Goal: Information Seeking & Learning: Learn about a topic

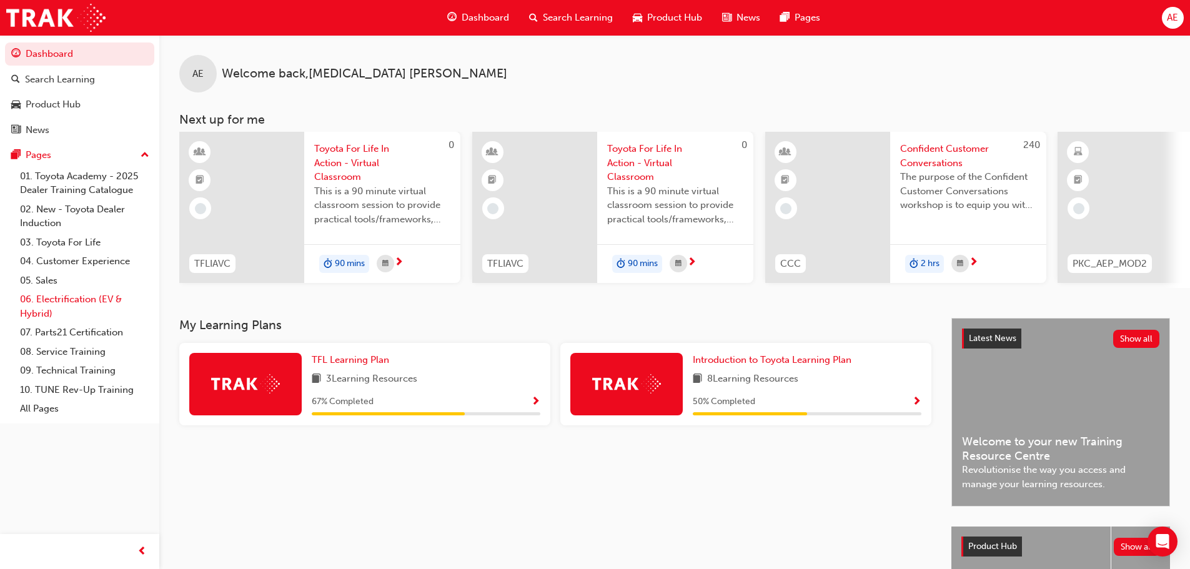
click at [59, 298] on link "06. Electrification (EV & Hybrid)" at bounding box center [84, 306] width 139 height 33
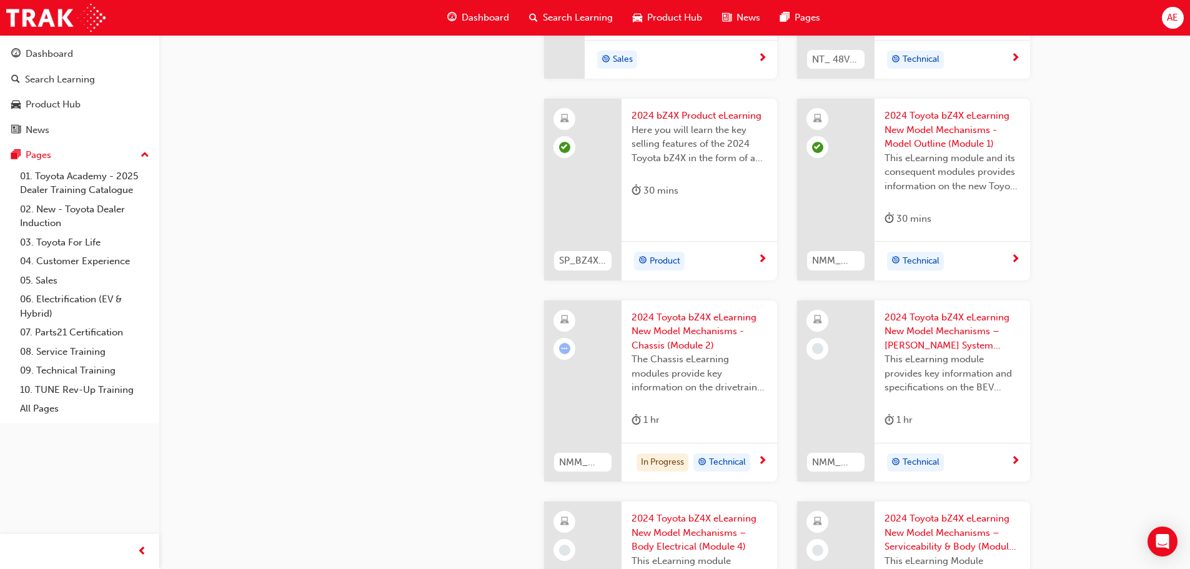
scroll to position [750, 0]
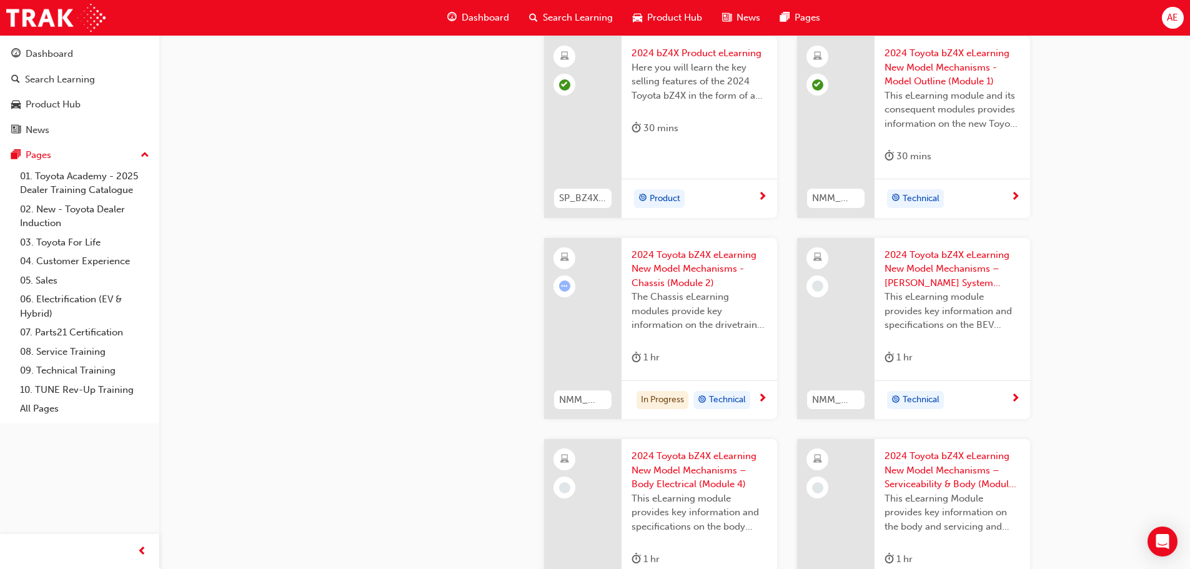
click at [689, 257] on span "2024 Toyota bZ4X eLearning New Model Mechanisms - Chassis (Module 2)" at bounding box center [700, 269] width 136 height 42
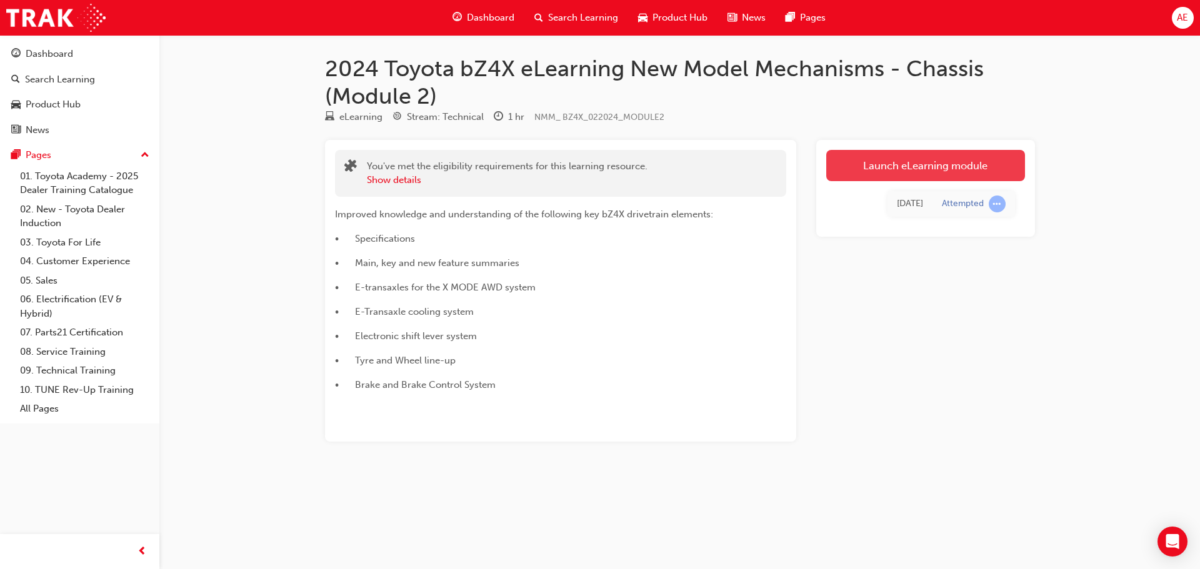
click at [890, 171] on link "Launch eLearning module" at bounding box center [925, 165] width 199 height 31
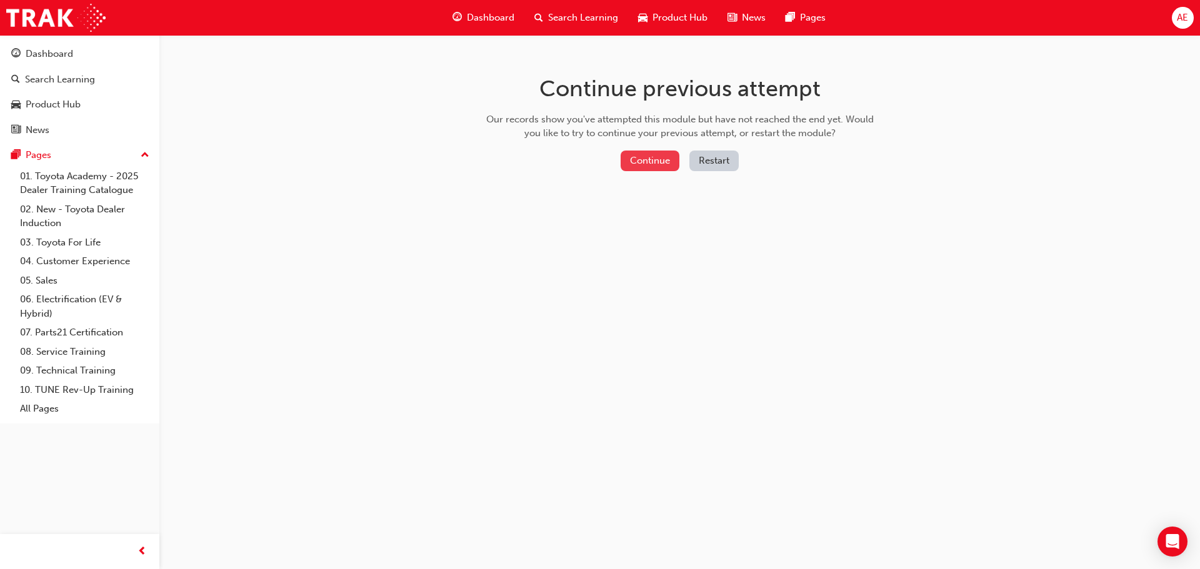
click at [629, 160] on button "Continue" at bounding box center [649, 161] width 59 height 21
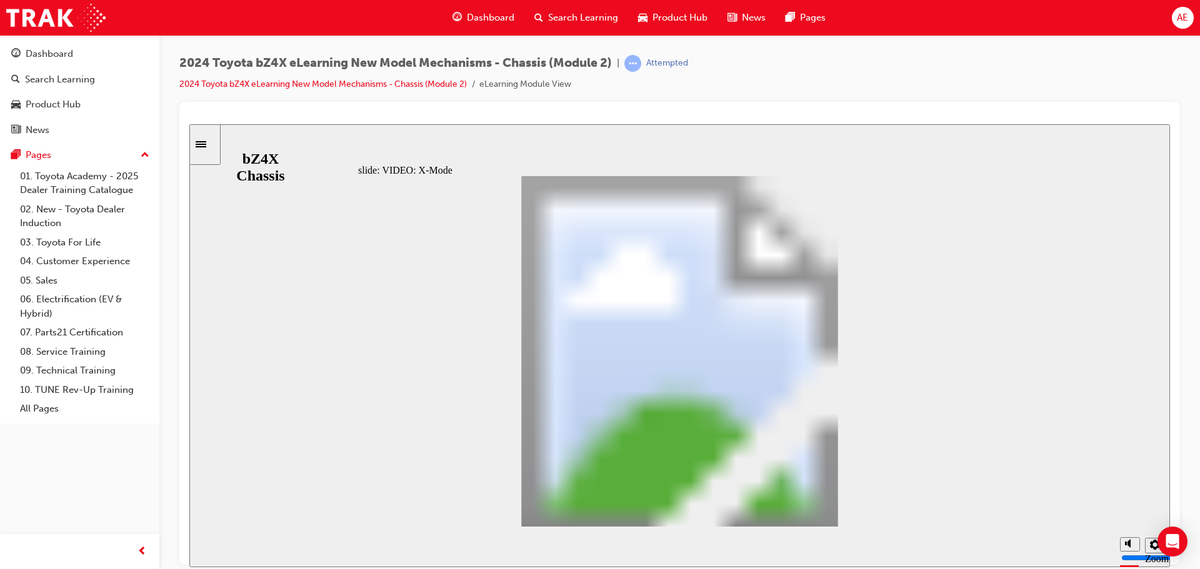
drag, startPoint x: 830, startPoint y: 500, endPoint x: 816, endPoint y: 500, distance: 13.7
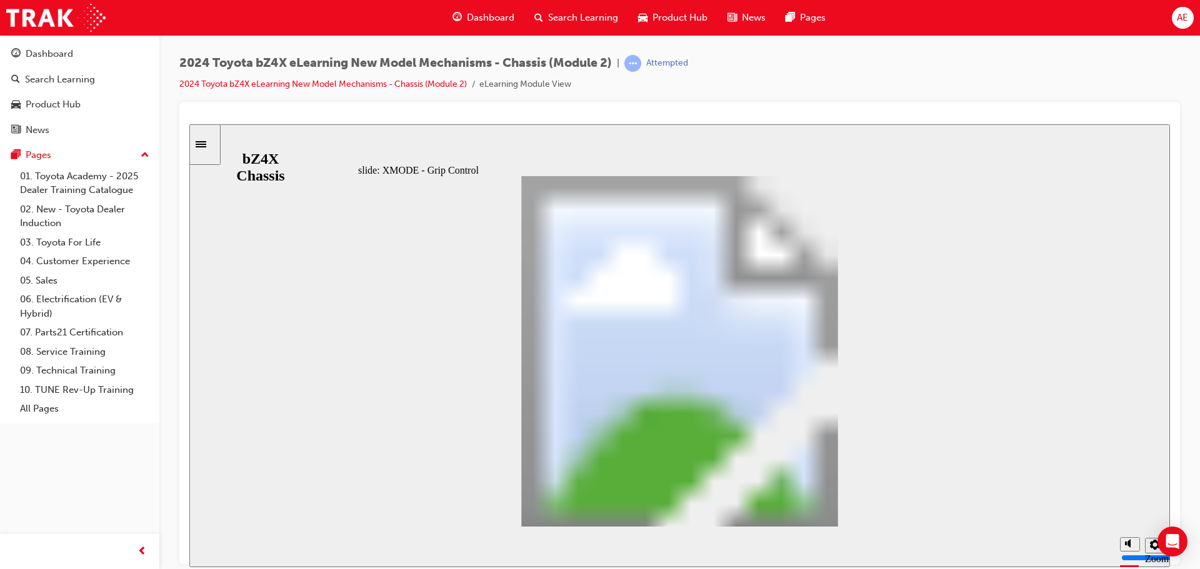
drag, startPoint x: 831, startPoint y: 507, endPoint x: 507, endPoint y: 528, distance: 324.3
click at [507, 528] on div "slide: VIDEO: X-Mode Downhill Assist Control & Grip Control VIDEO: X-Mode Downh…" at bounding box center [679, 345] width 980 height 443
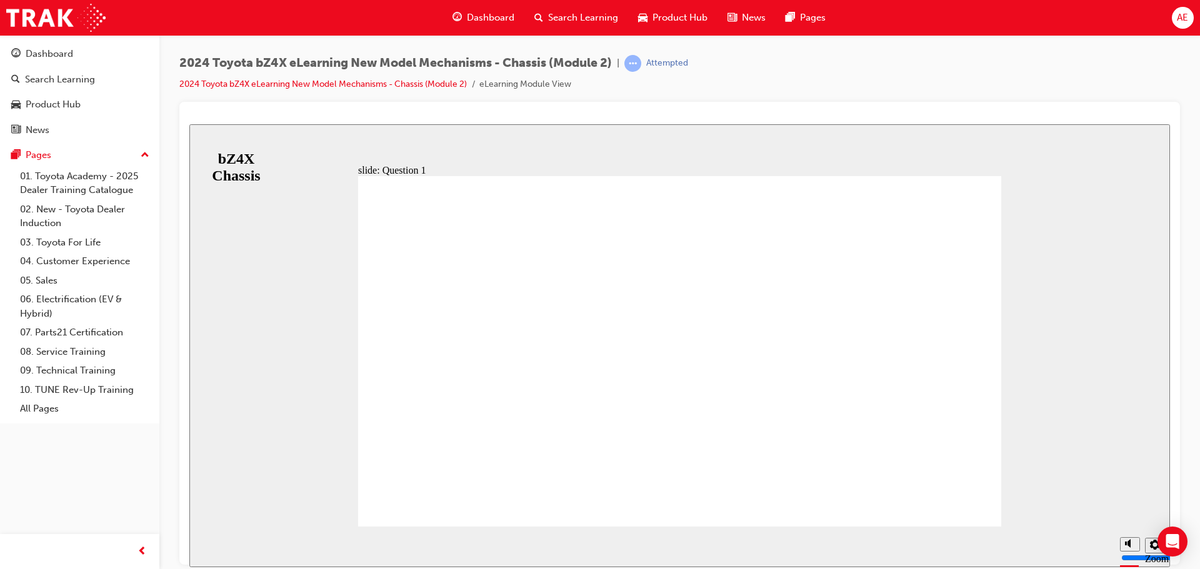
radio input "false"
radio input "true"
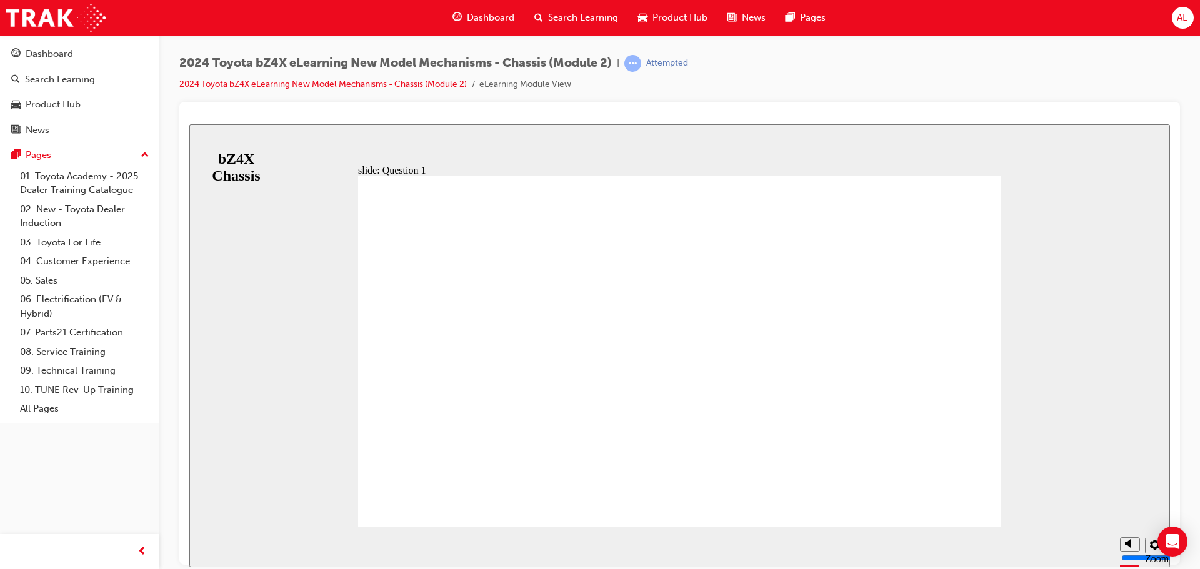
radio input "true"
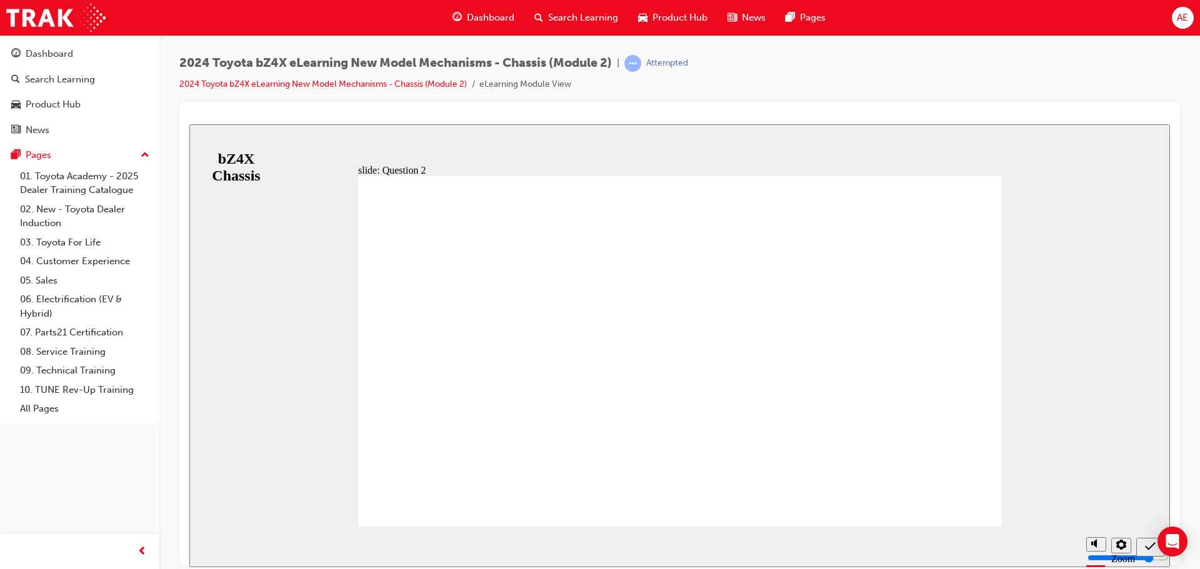
radio input "true"
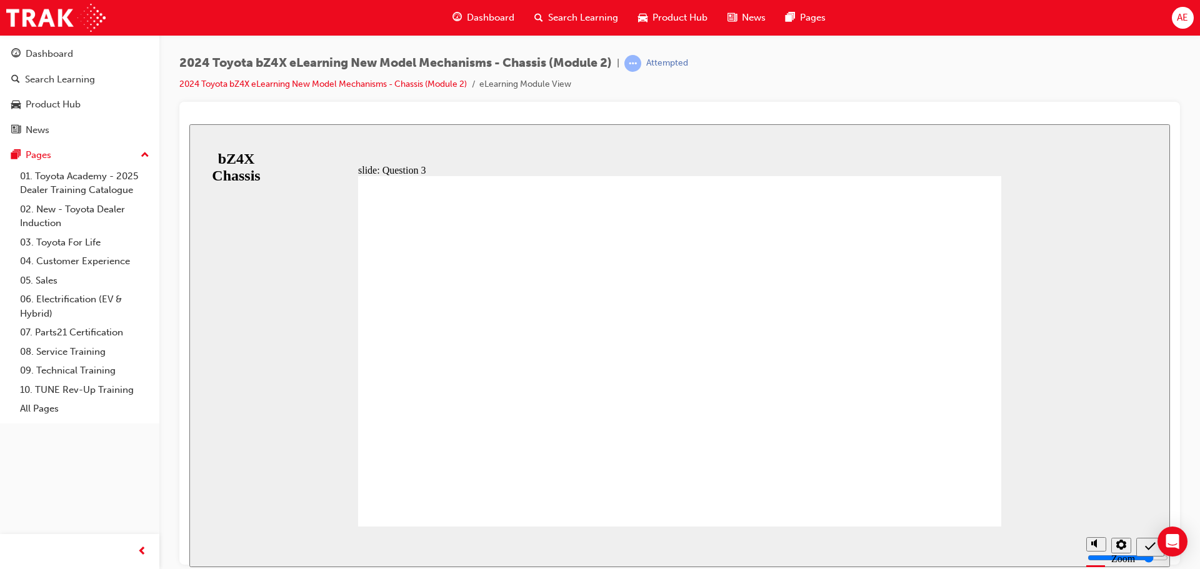
radio input "true"
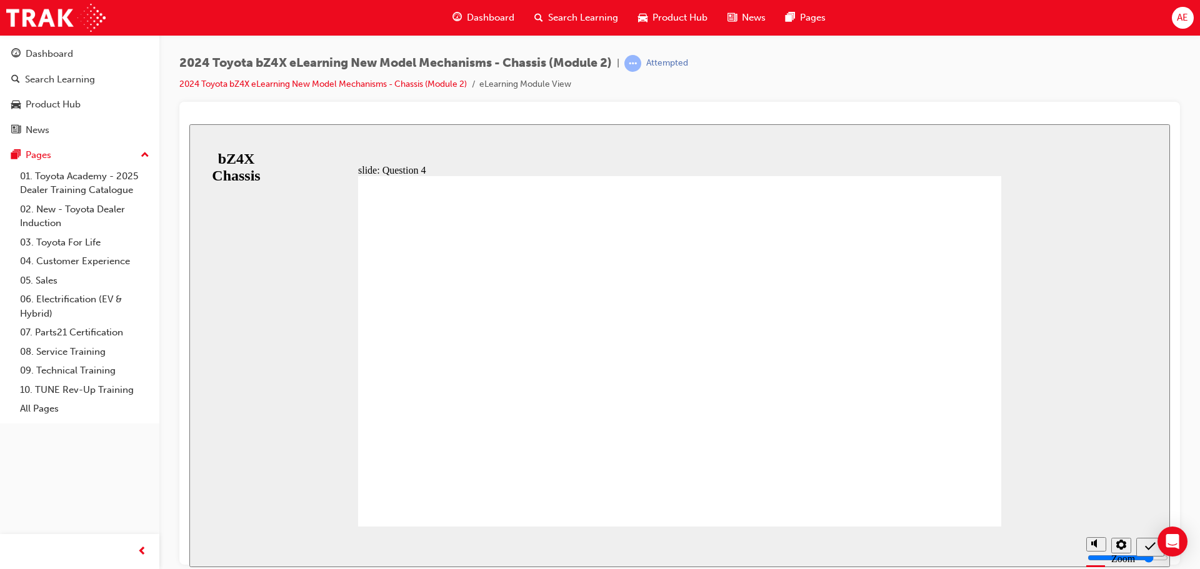
radio input "false"
radio input "true"
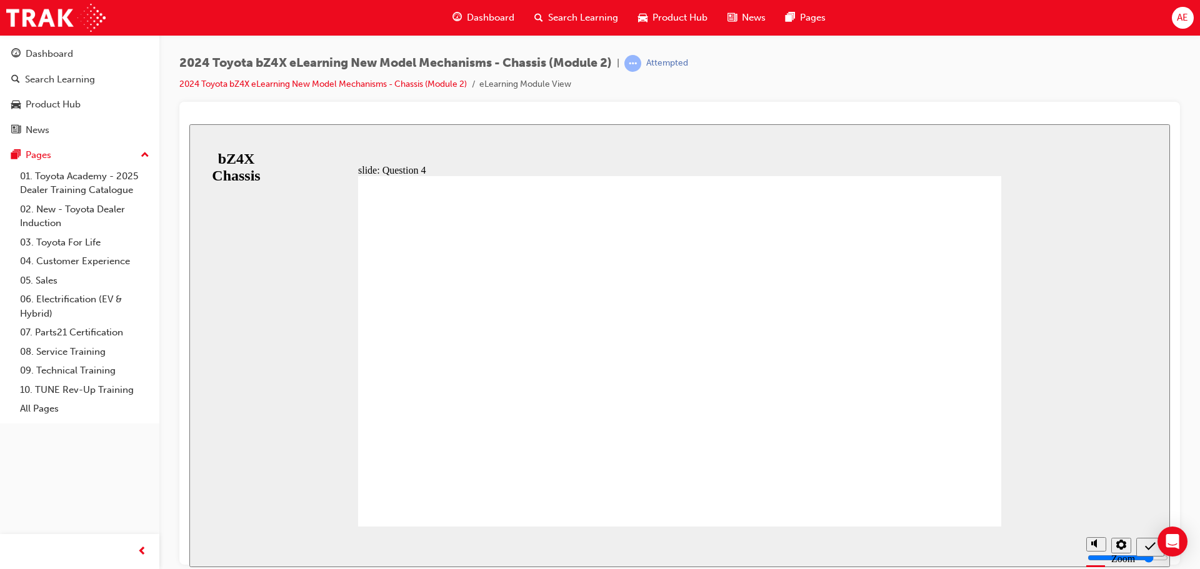
radio input "true"
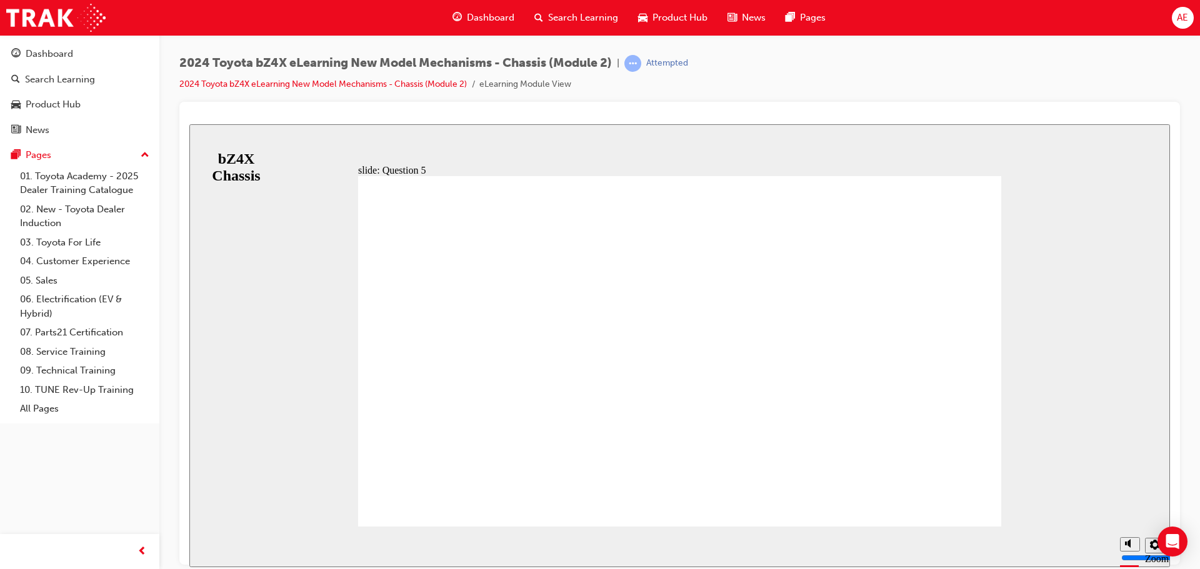
radio input "false"
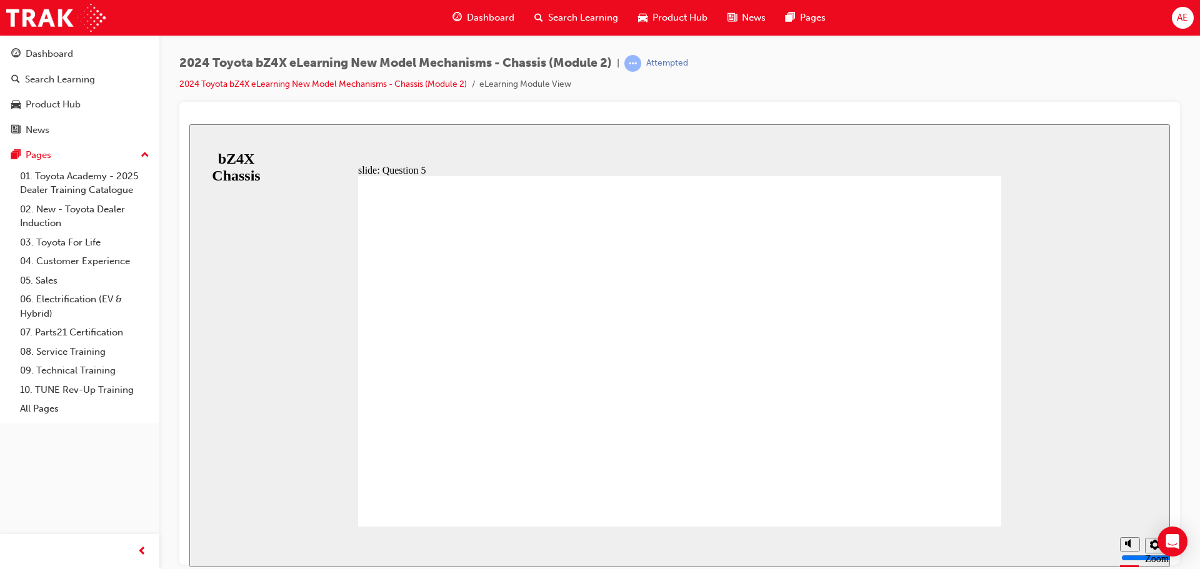
radio input "false"
radio input "true"
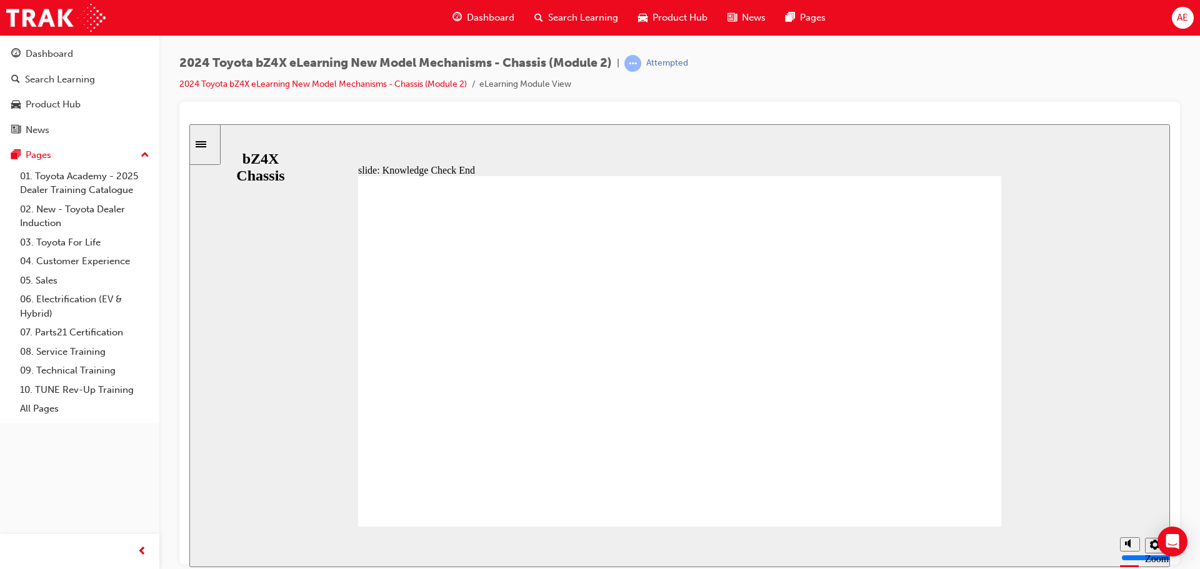
click at [206, 146] on icon "Sidebar Toggle" at bounding box center [201, 144] width 11 height 6
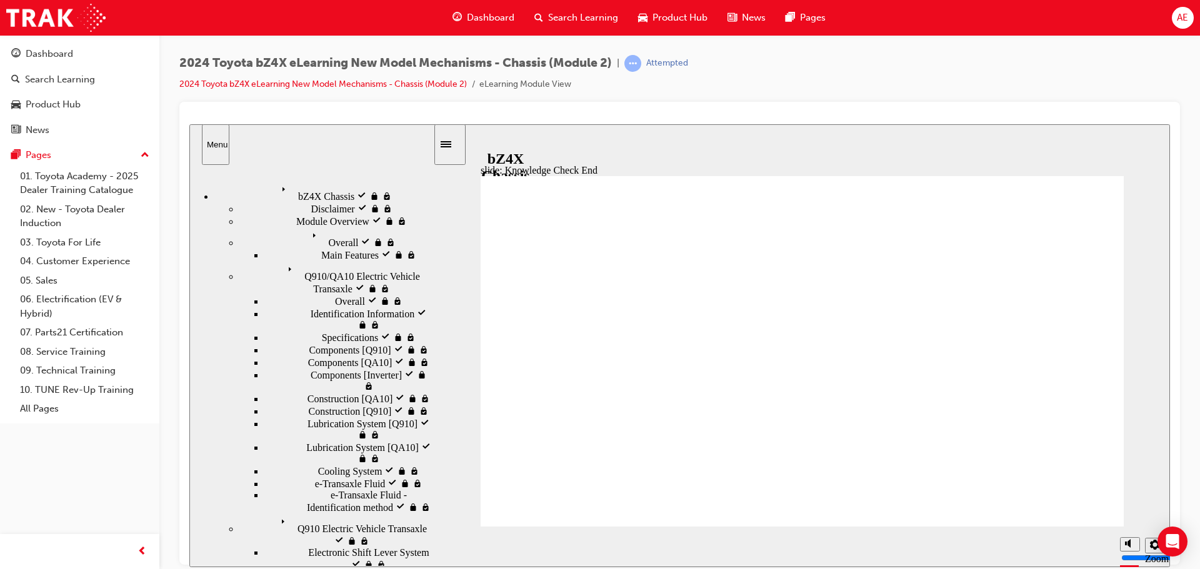
click at [287, 191] on div "bZ4X Chassis bZ4X Chassis" at bounding box center [323, 191] width 219 height 21
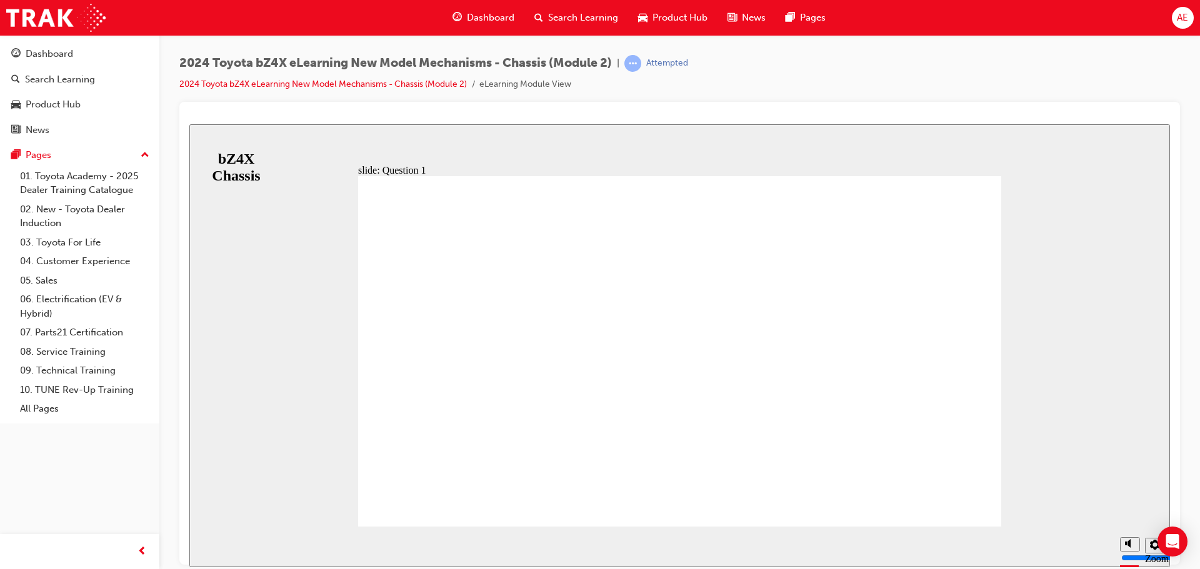
radio input "true"
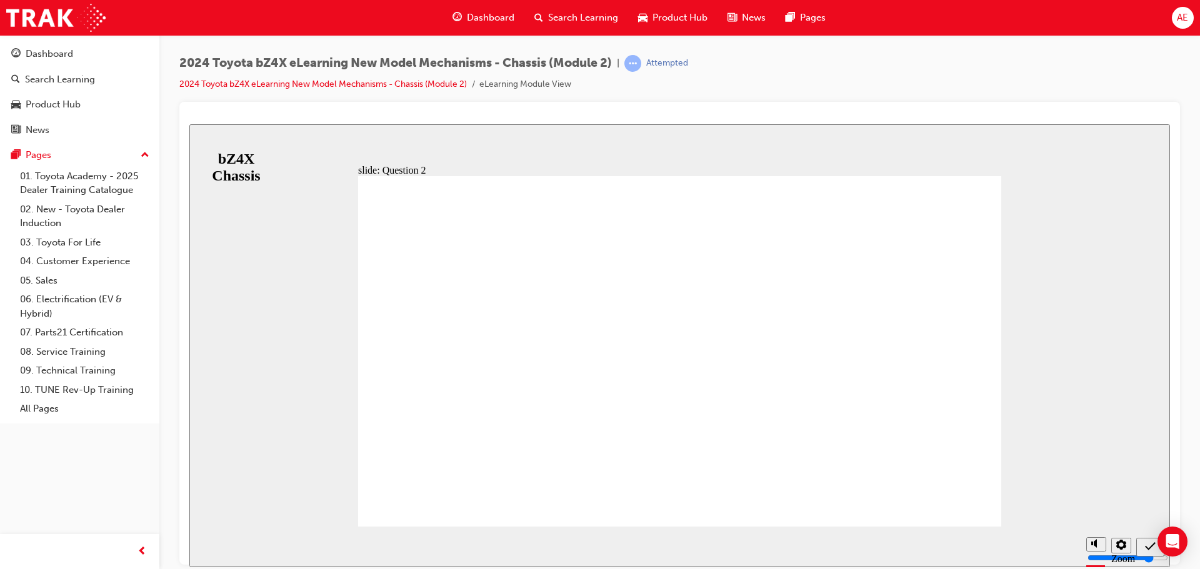
radio input "true"
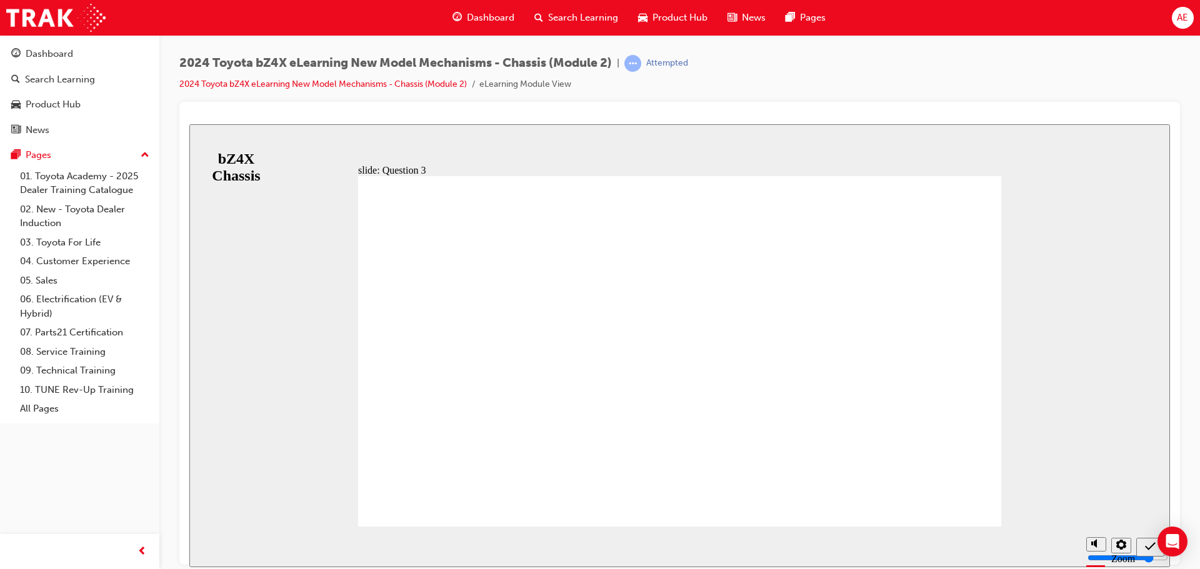
radio input "false"
radio input "true"
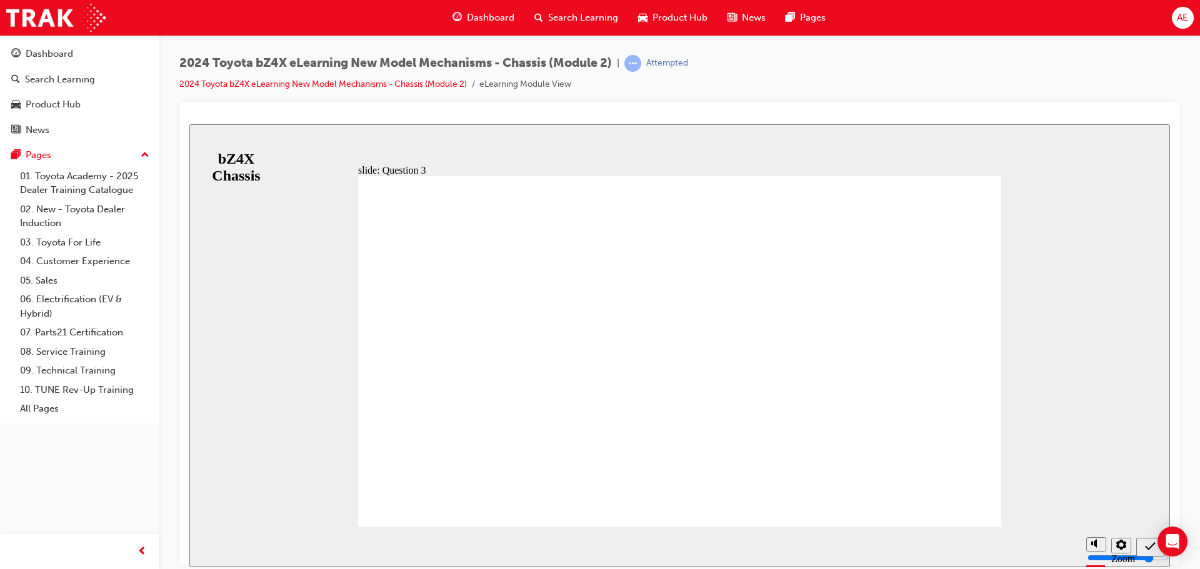
radio input "true"
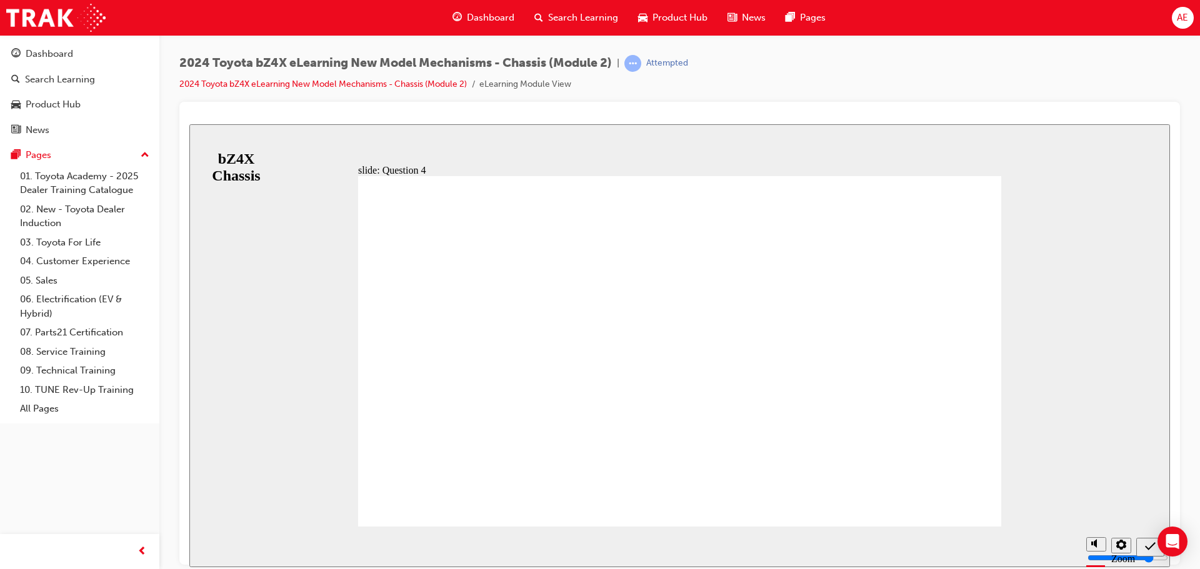
radio input "true"
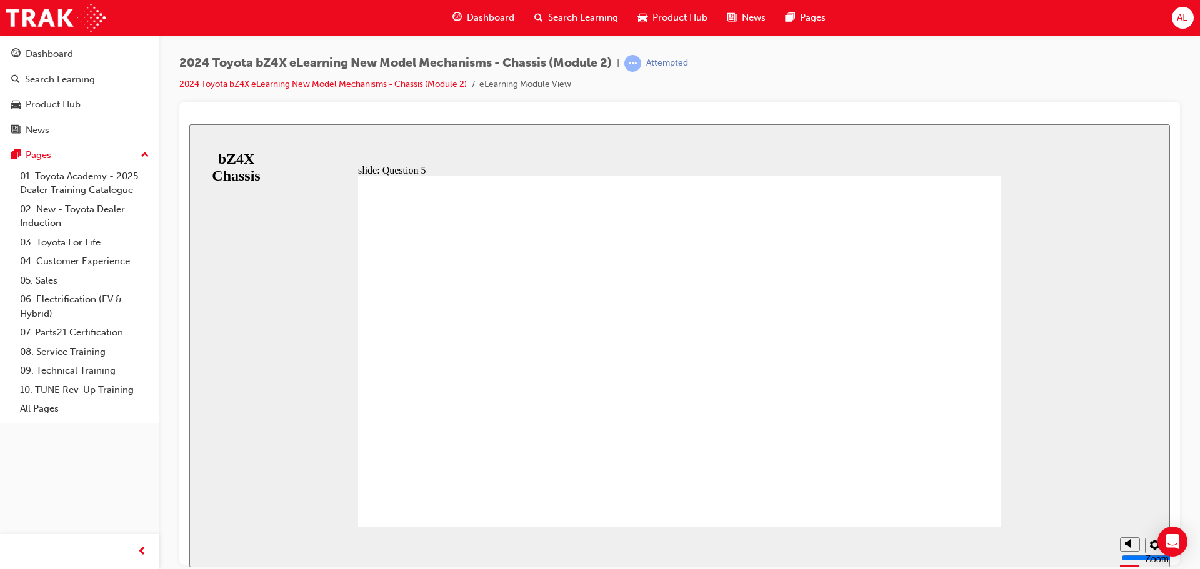
radio input "true"
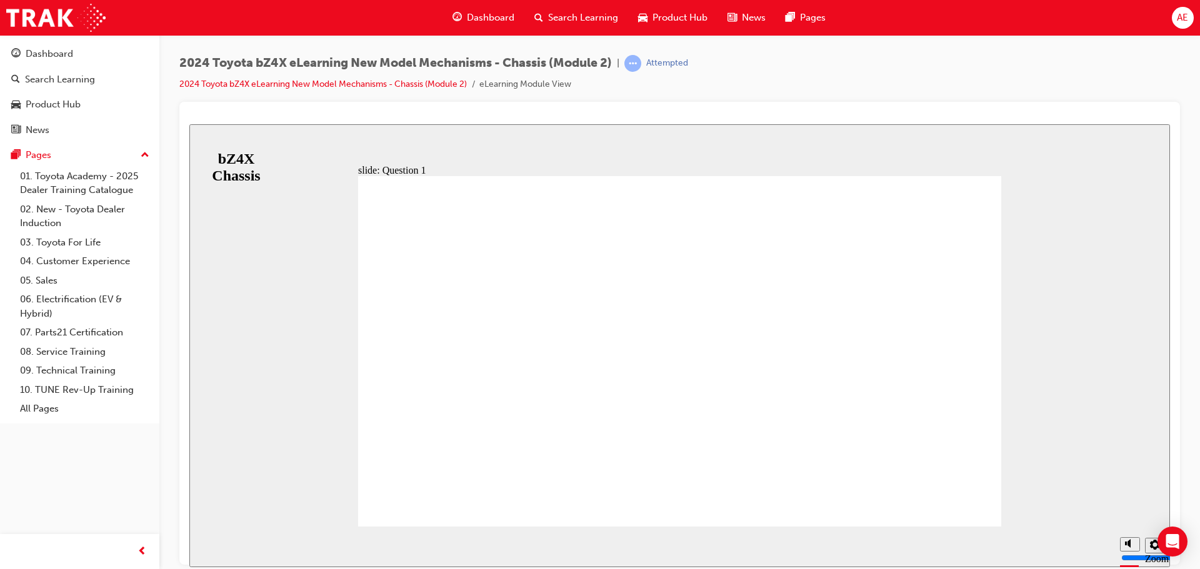
radio input "true"
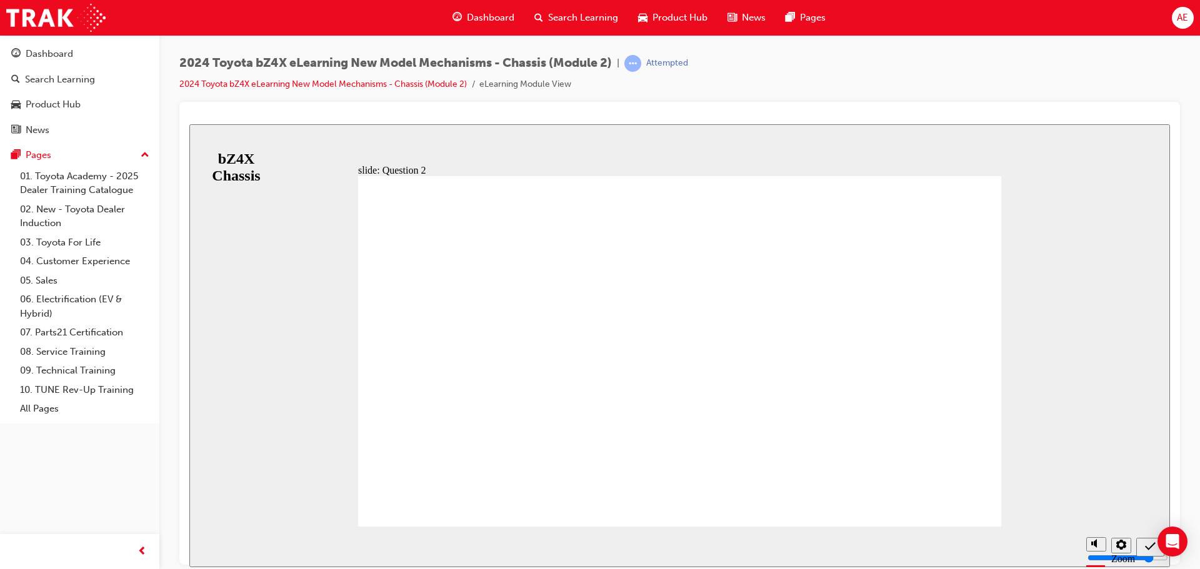
radio input "true"
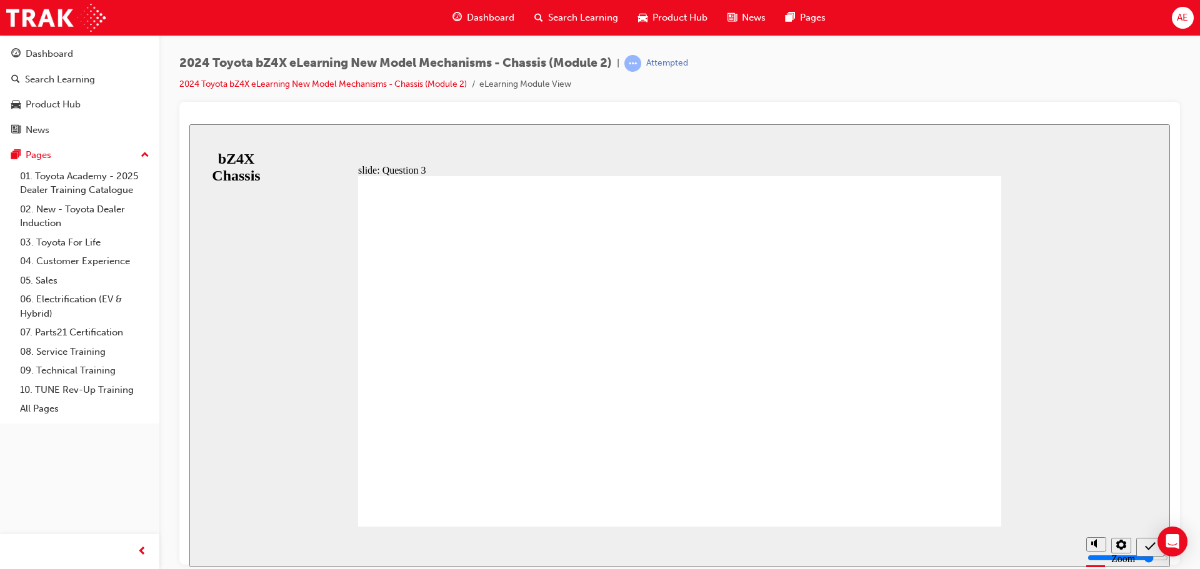
radio input "true"
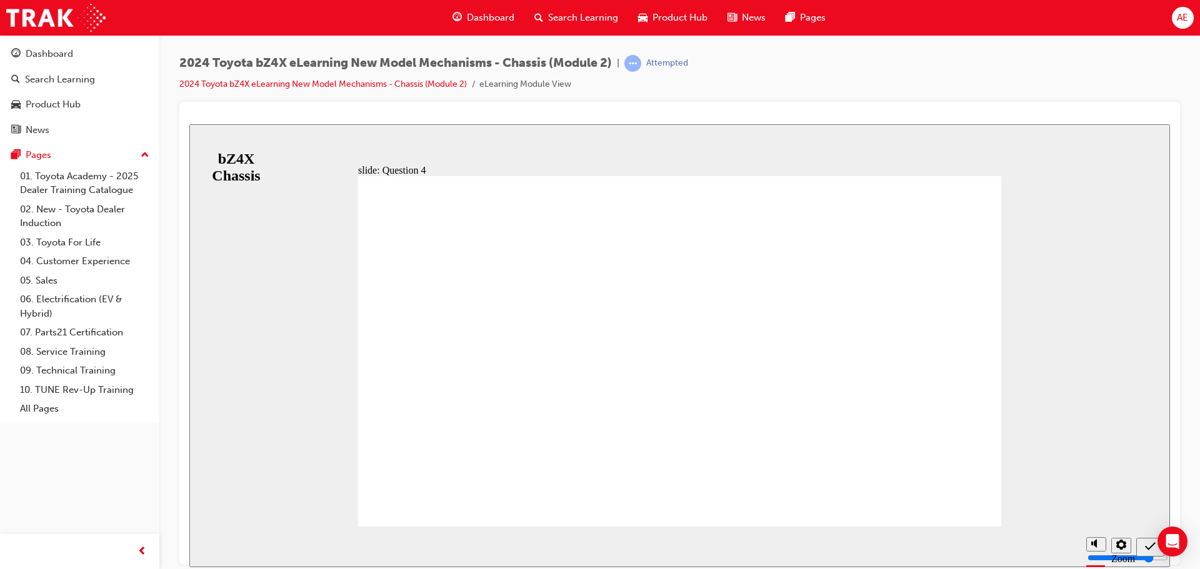
radio input "true"
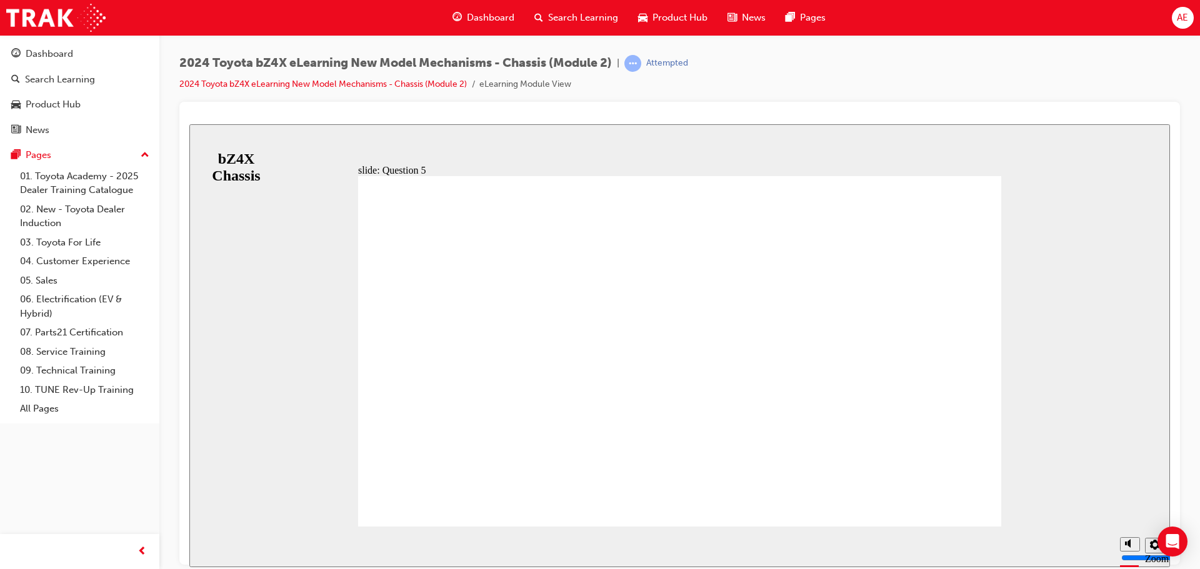
radio input "false"
radio input "true"
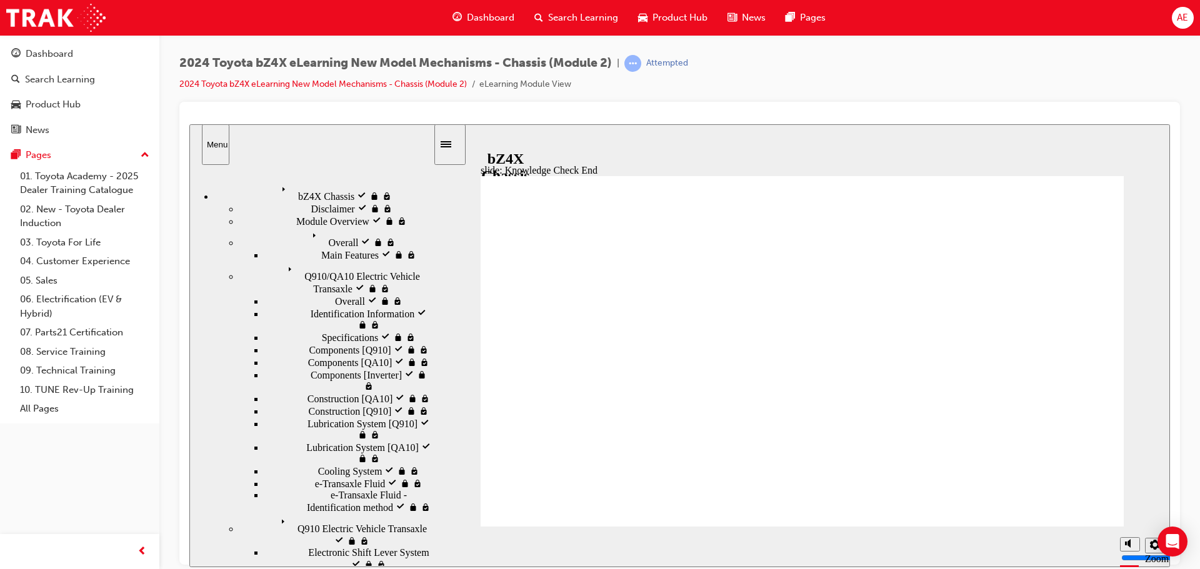
click at [335, 265] on nav "bZ4X Chassis bZ4X Chassis Disclaimer visited Disclaimer" at bounding box center [311, 368] width 244 height 395
click at [330, 259] on nav "bZ4X Chassis bZ4X Chassis Disclaimer visited Disclaimer" at bounding box center [311, 368] width 244 height 395
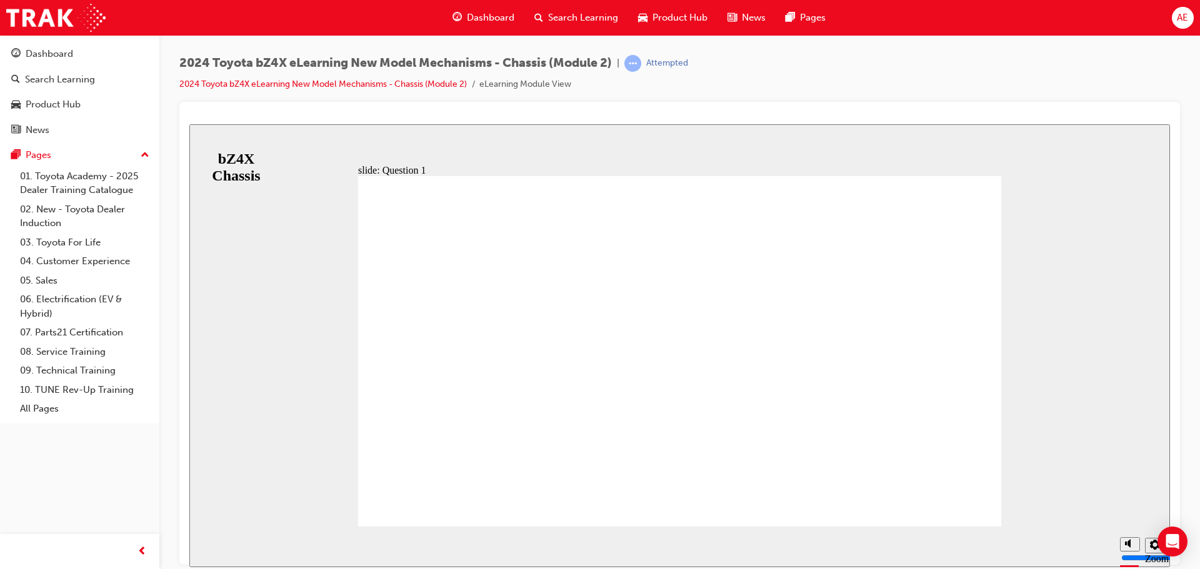
radio input "true"
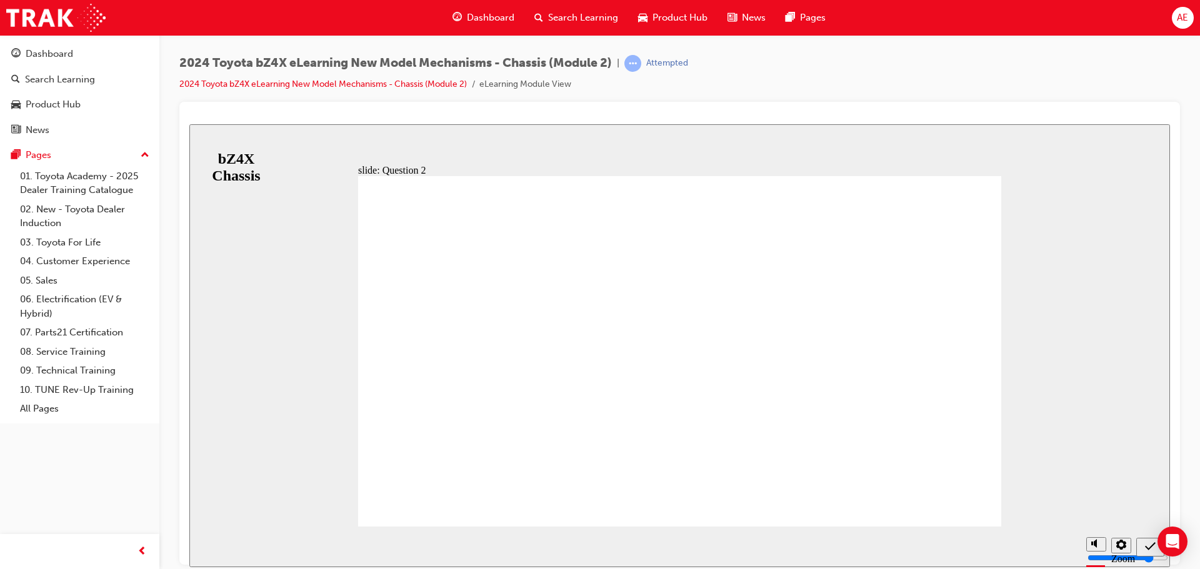
radio input "true"
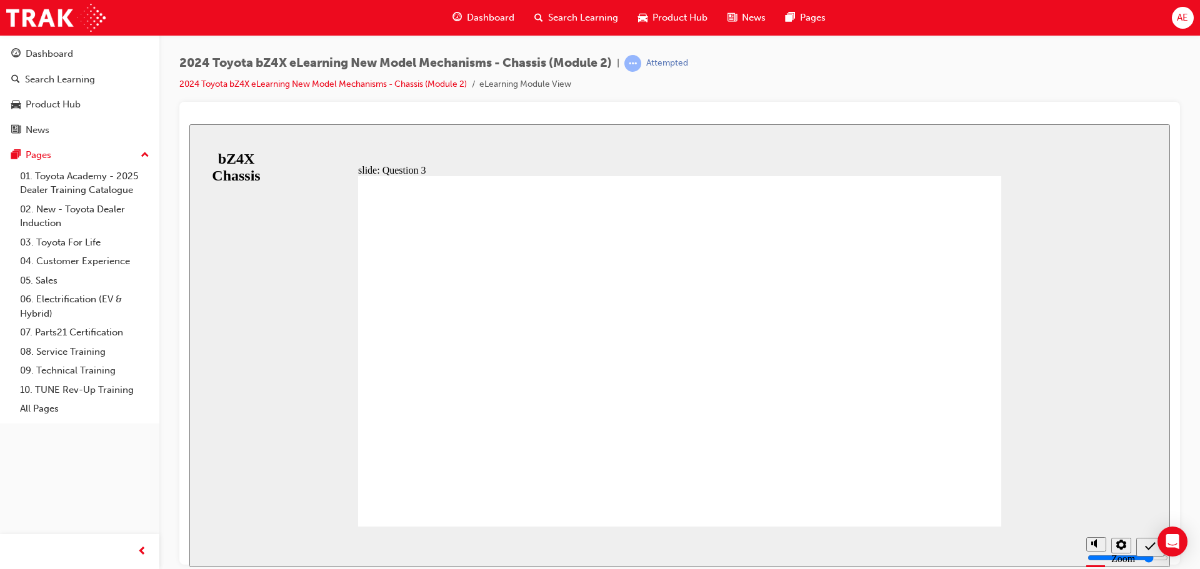
radio input "true"
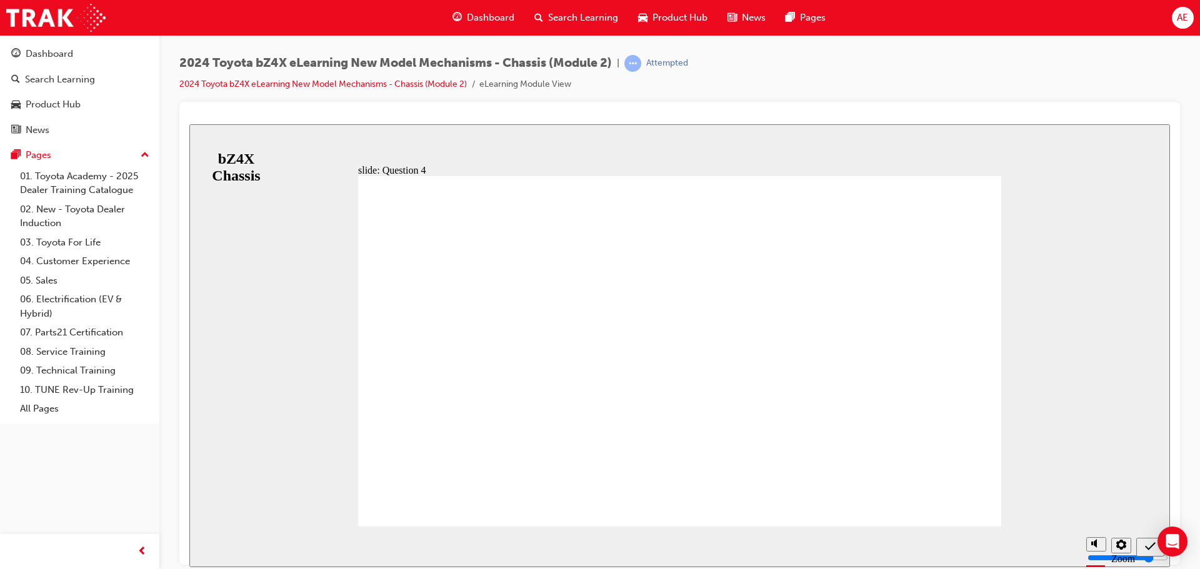
radio input "true"
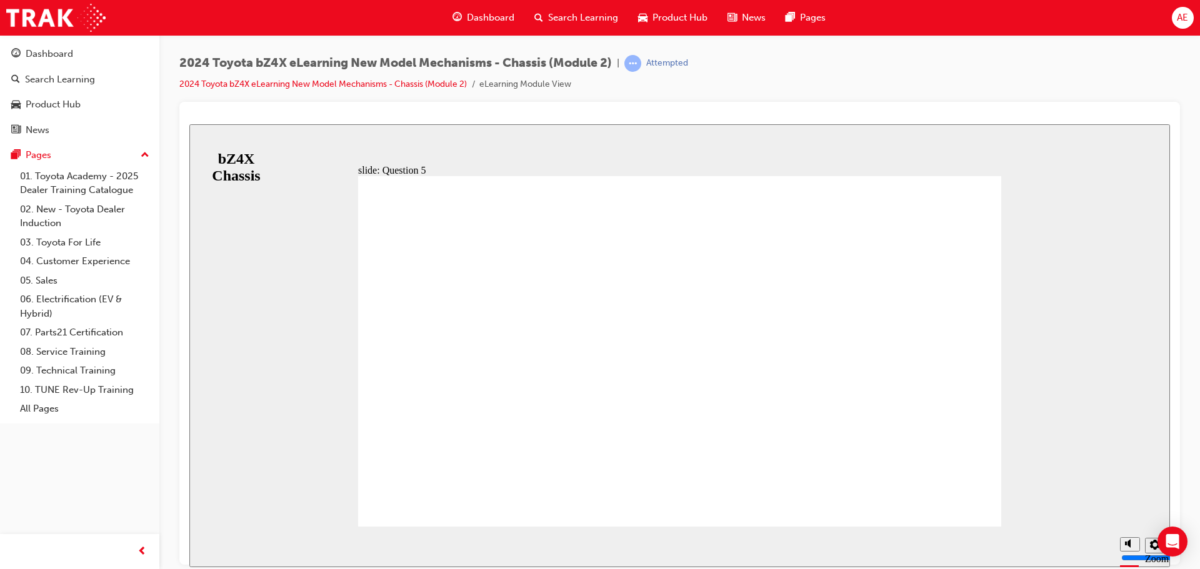
radio input "true"
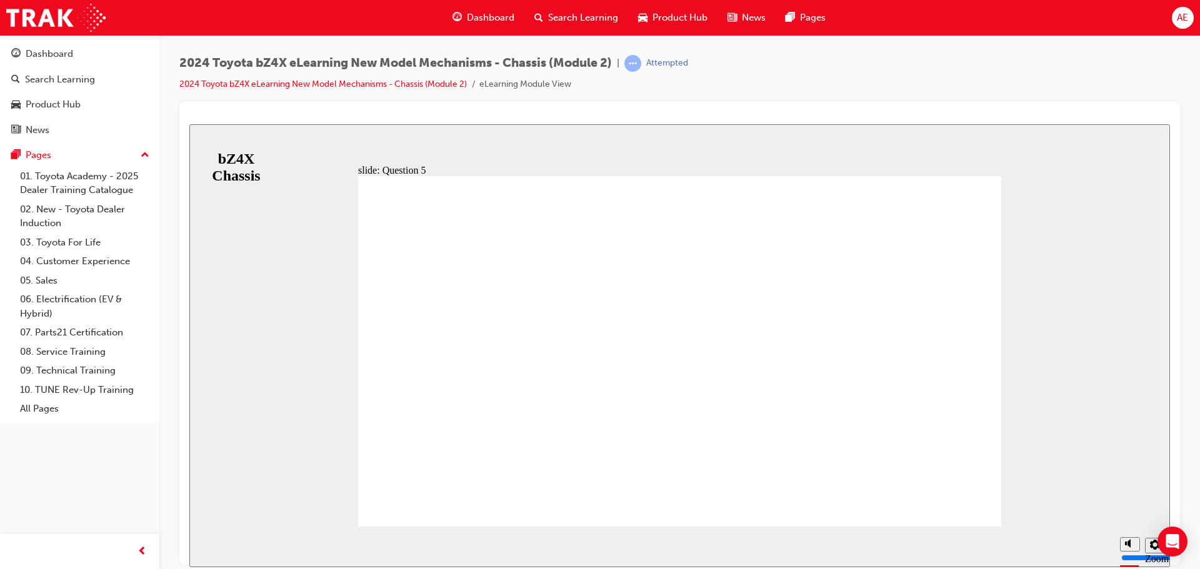
radio input "false"
radio input "true"
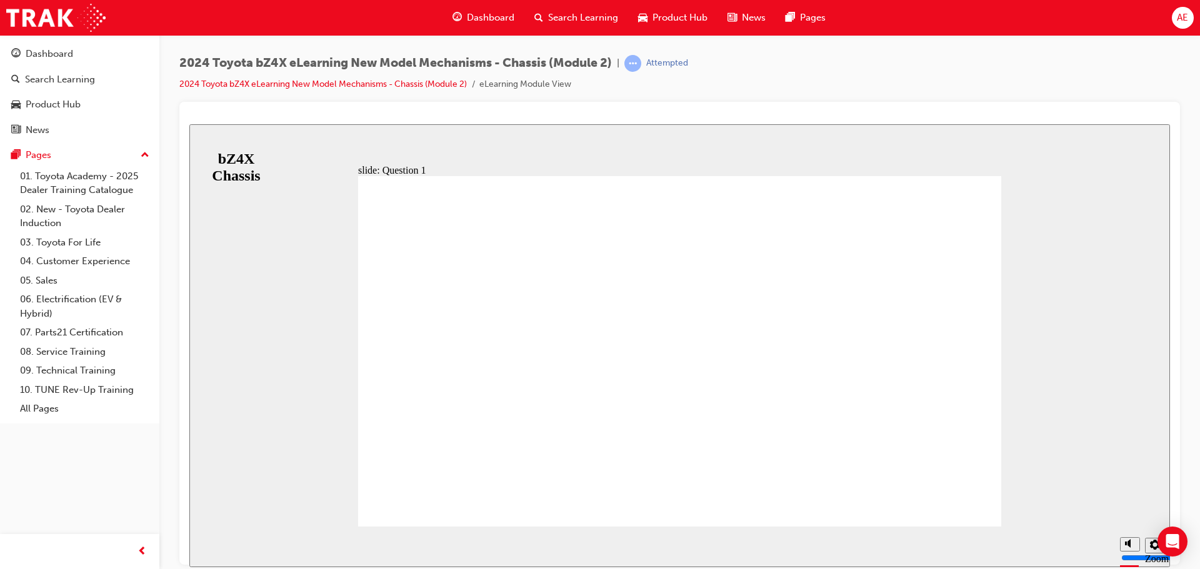
radio input "true"
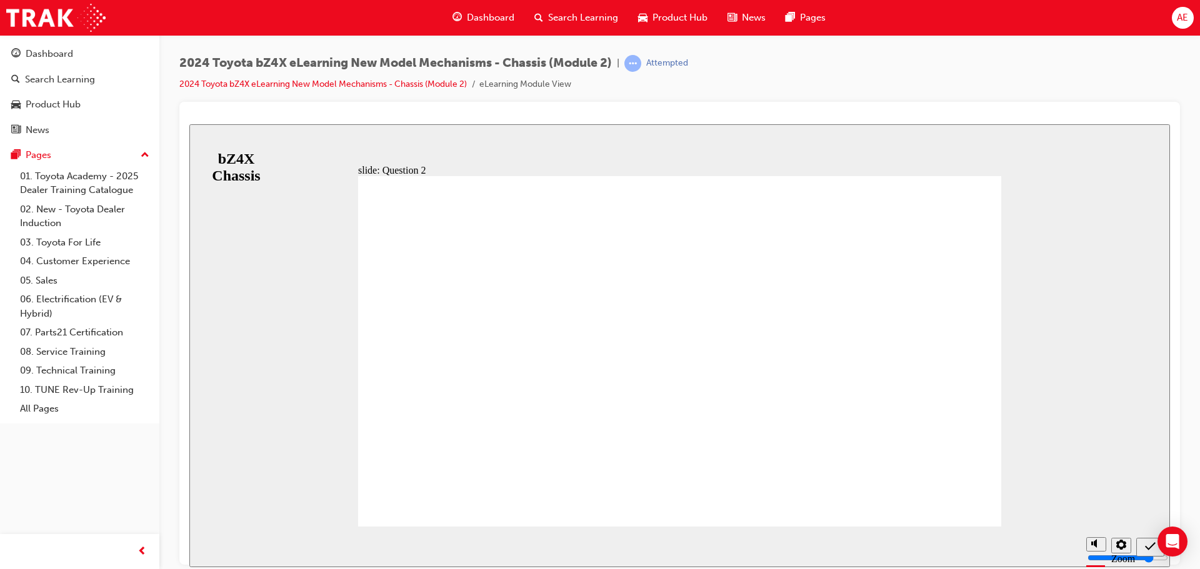
radio input "true"
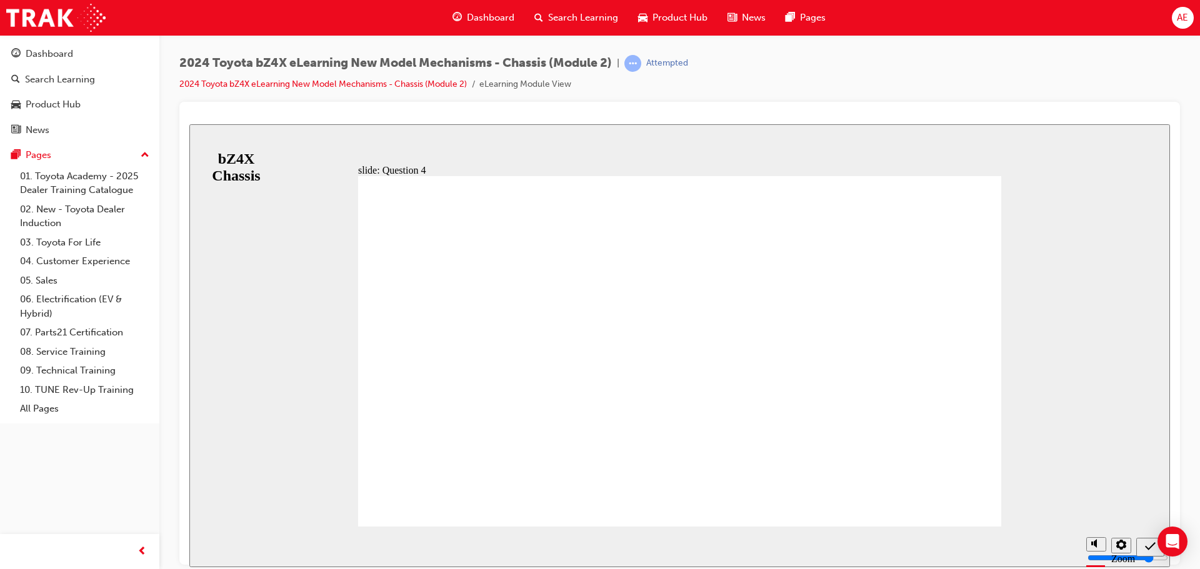
radio input "true"
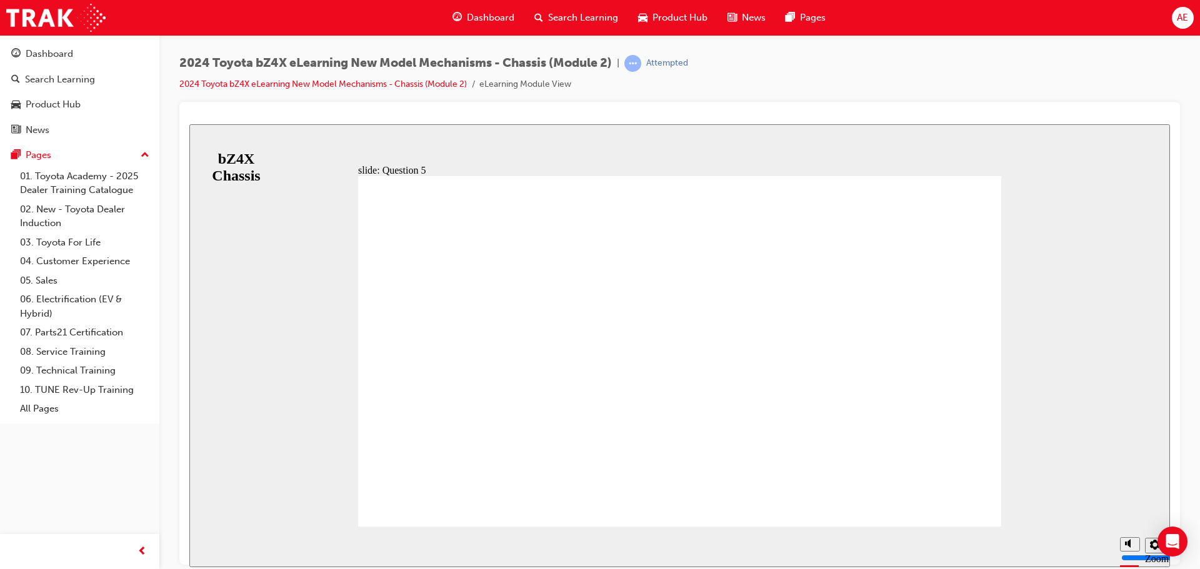
radio input "false"
radio input "true"
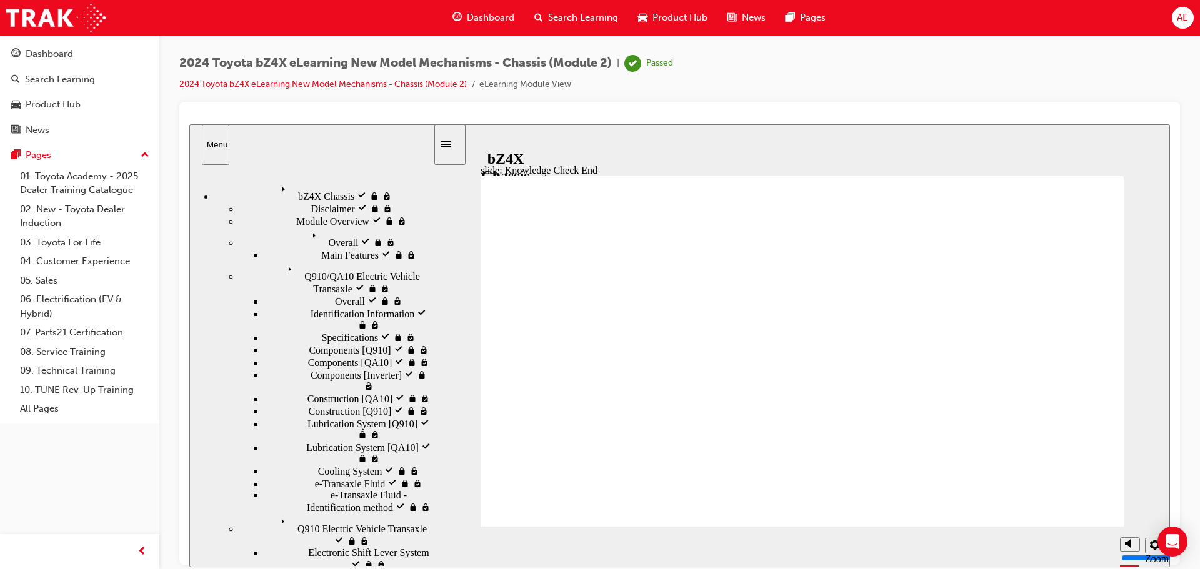
click at [41, 289] on link "05. Sales" at bounding box center [84, 280] width 139 height 19
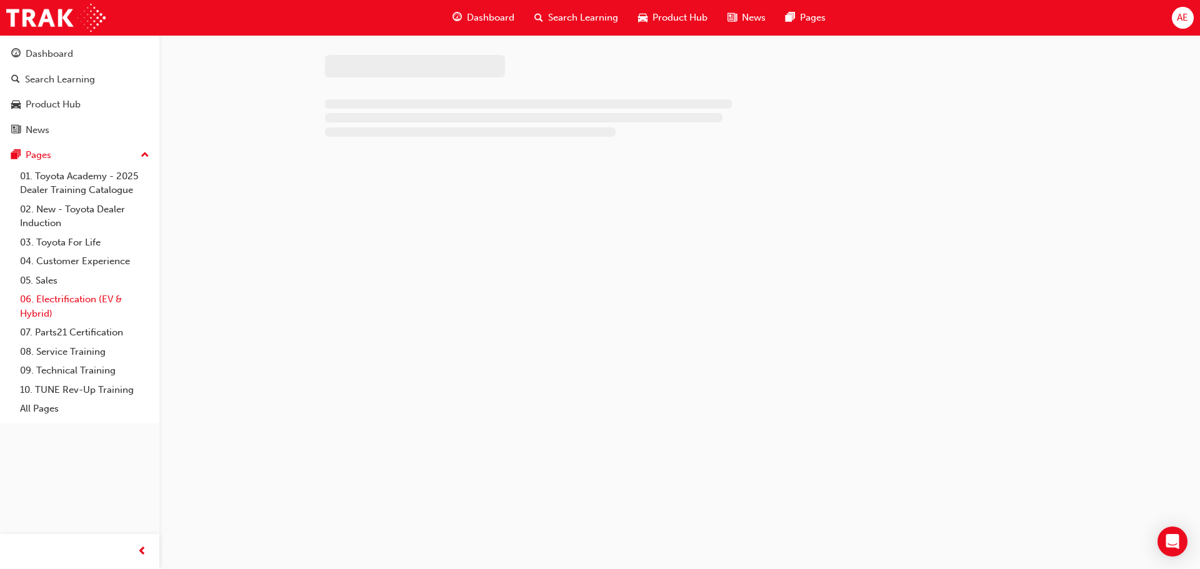
click at [37, 301] on link "06. Electrification (EV & Hybrid)" at bounding box center [84, 306] width 139 height 33
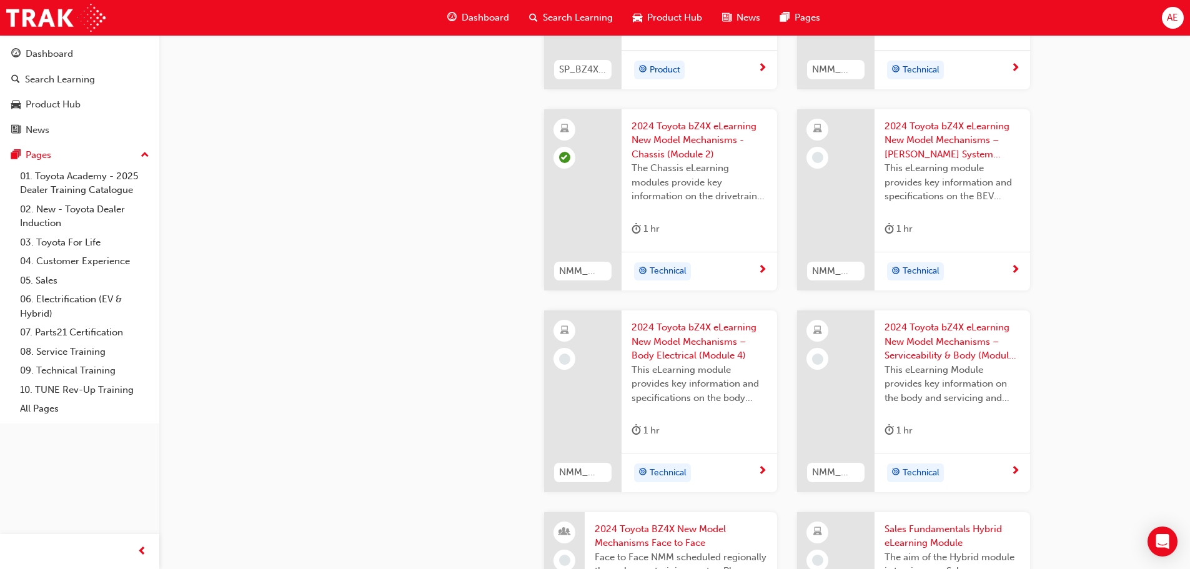
scroll to position [937, 0]
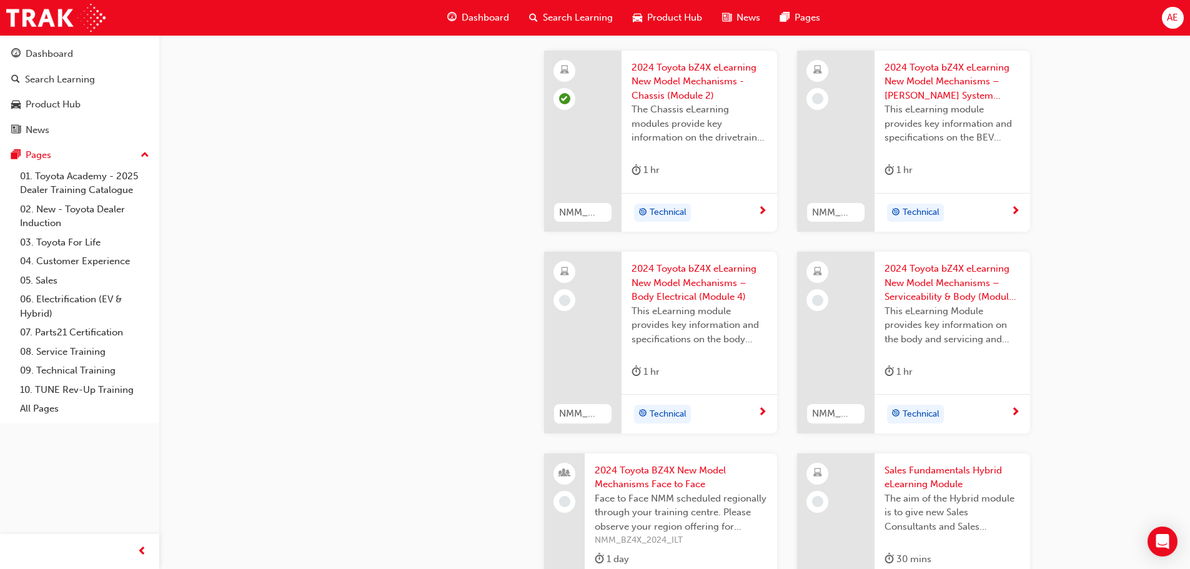
click at [910, 91] on span "2024 Toyota bZ4X eLearning New Model Mechanisms – [PERSON_NAME] System (Module …" at bounding box center [953, 82] width 136 height 42
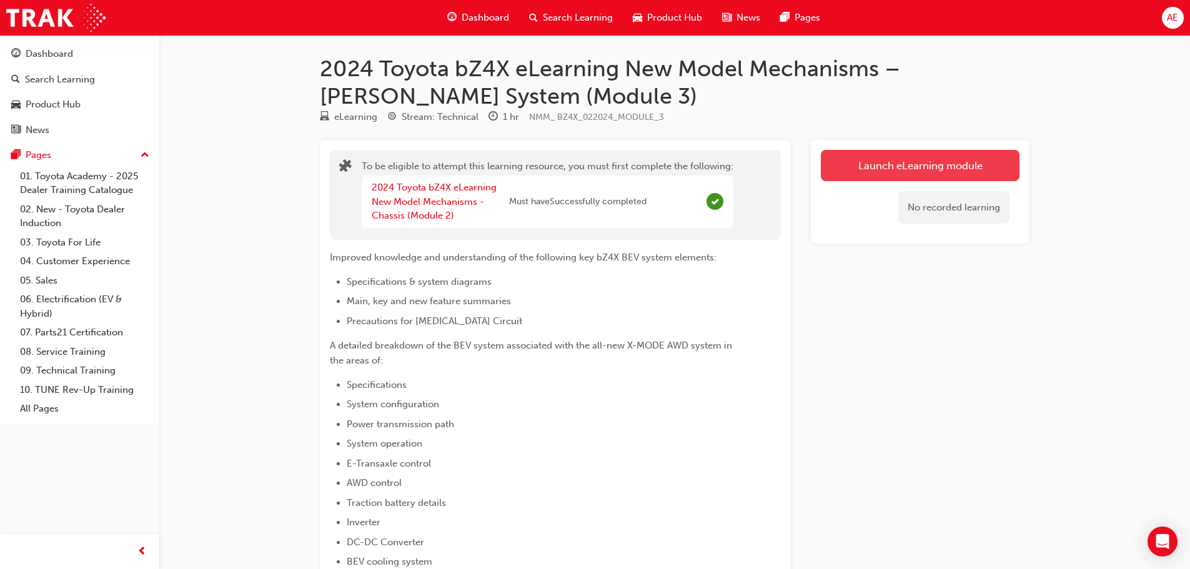
click at [840, 171] on button "Launch eLearning module" at bounding box center [920, 165] width 199 height 31
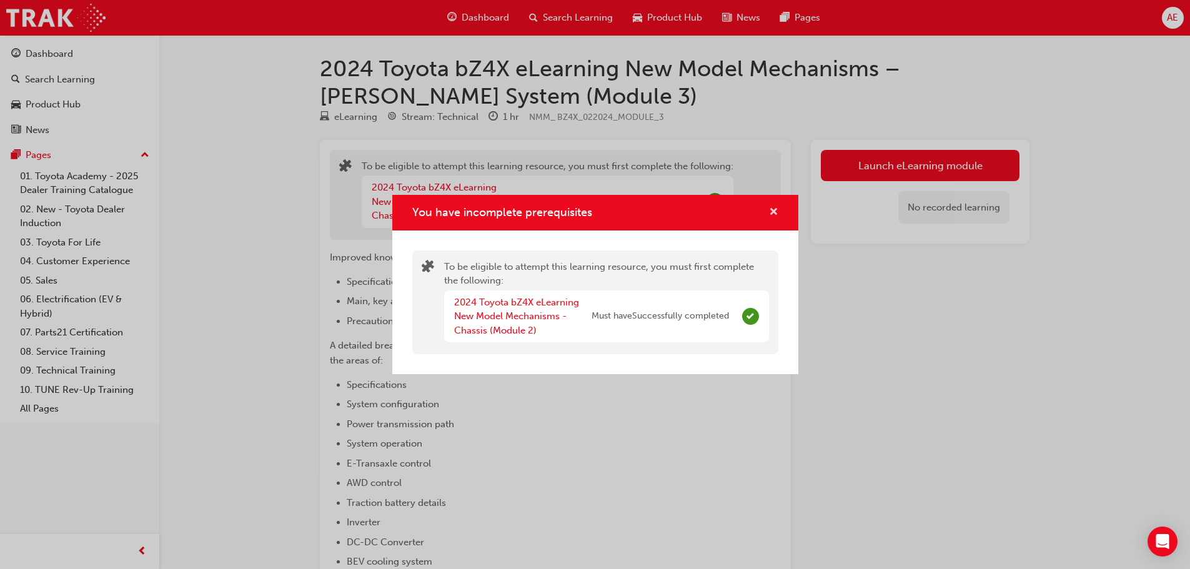
click at [770, 214] on span "cross-icon" at bounding box center [773, 212] width 9 height 11
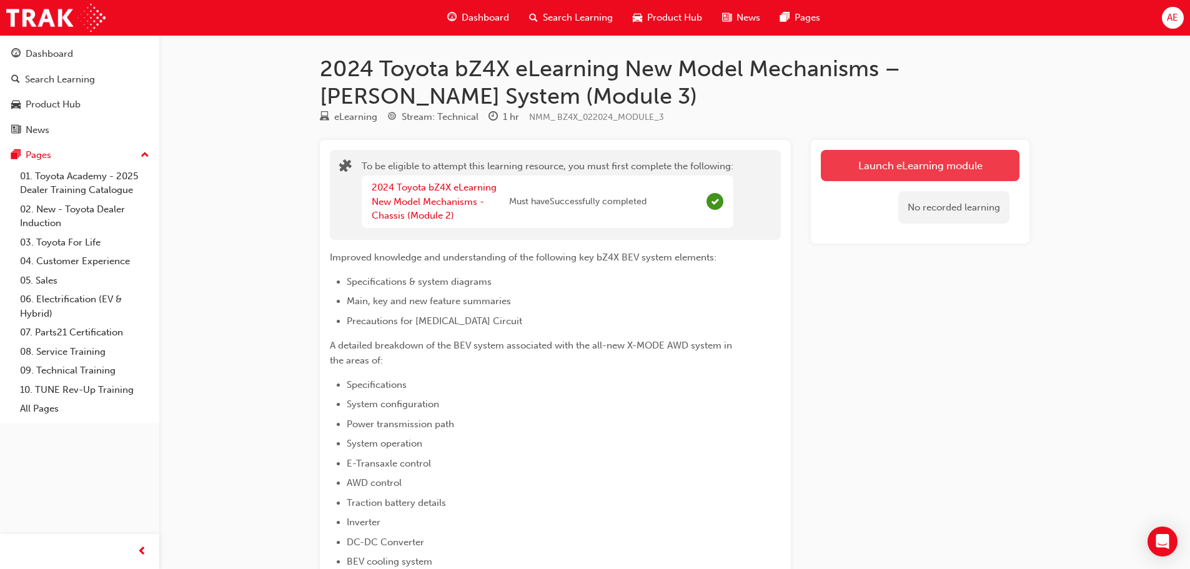
click at [885, 171] on button "Launch eLearning module" at bounding box center [920, 165] width 199 height 31
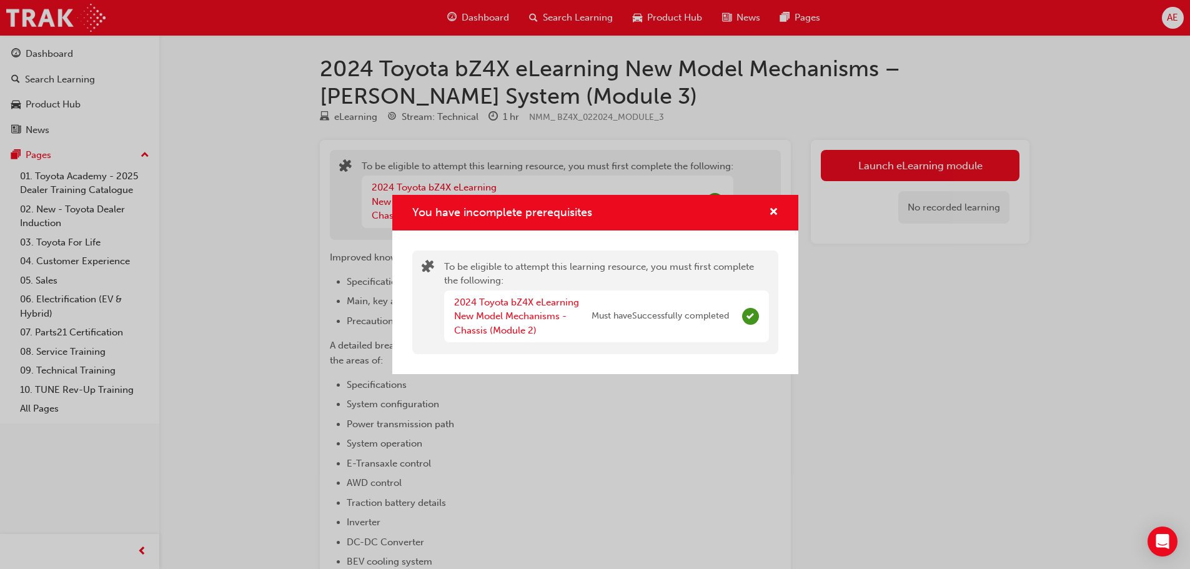
click at [592, 311] on span "Must have Successfully completed" at bounding box center [660, 316] width 137 height 14
click at [780, 211] on div "You have incomplete prerequisites" at bounding box center [595, 213] width 406 height 36
click at [770, 208] on span "cross-icon" at bounding box center [773, 212] width 9 height 11
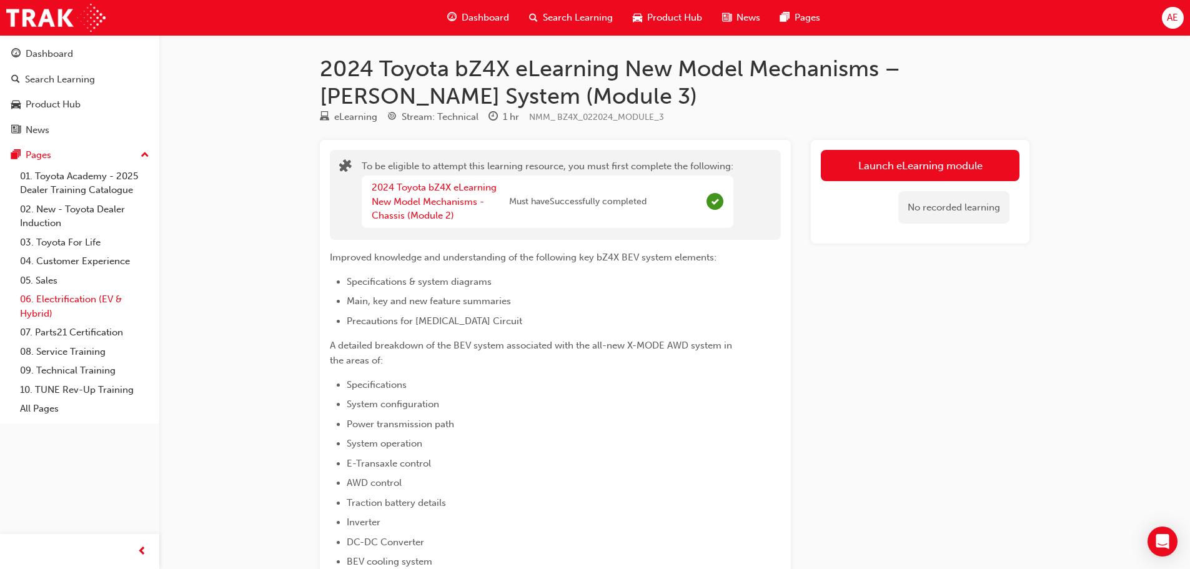
click at [47, 301] on link "06. Electrification (EV & Hybrid)" at bounding box center [84, 306] width 139 height 33
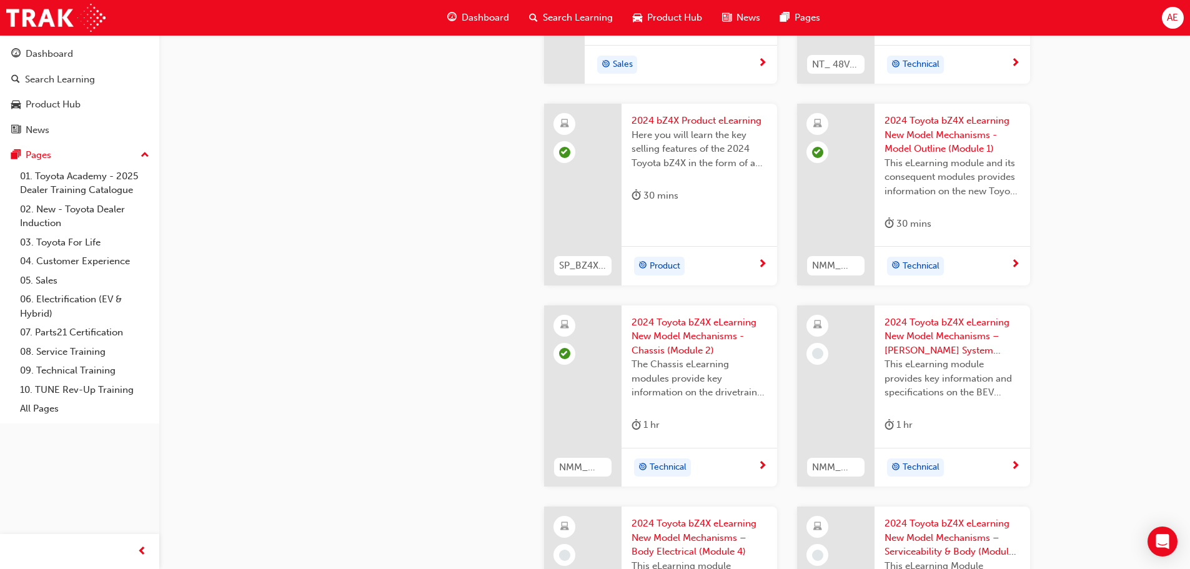
scroll to position [687, 0]
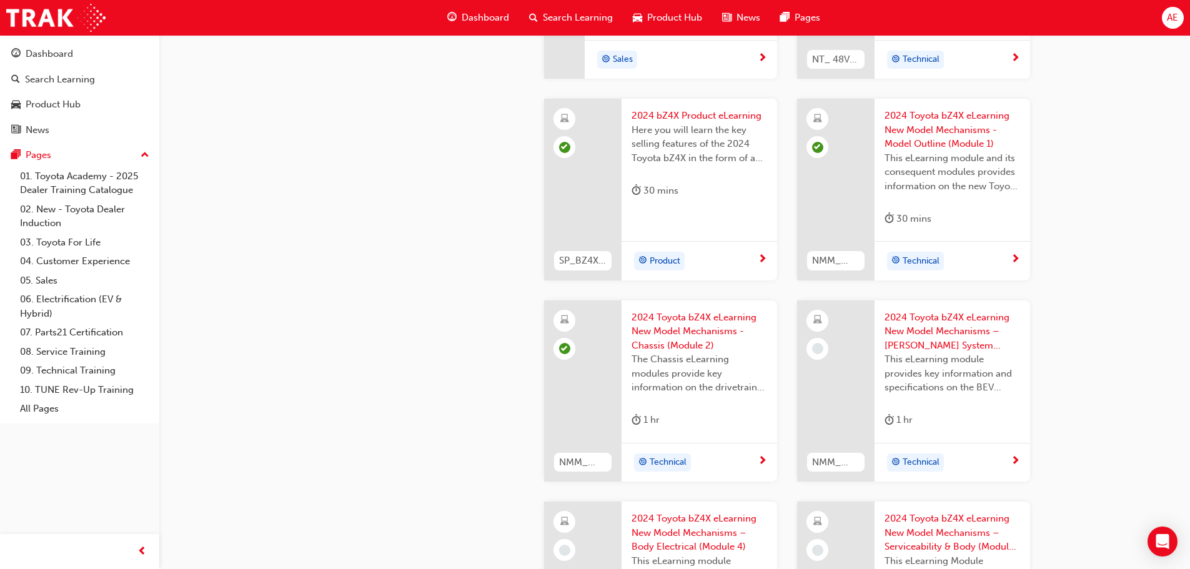
click at [938, 322] on span "2024 Toyota bZ4X eLearning New Model Mechanisms – [PERSON_NAME] System (Module …" at bounding box center [953, 332] width 136 height 42
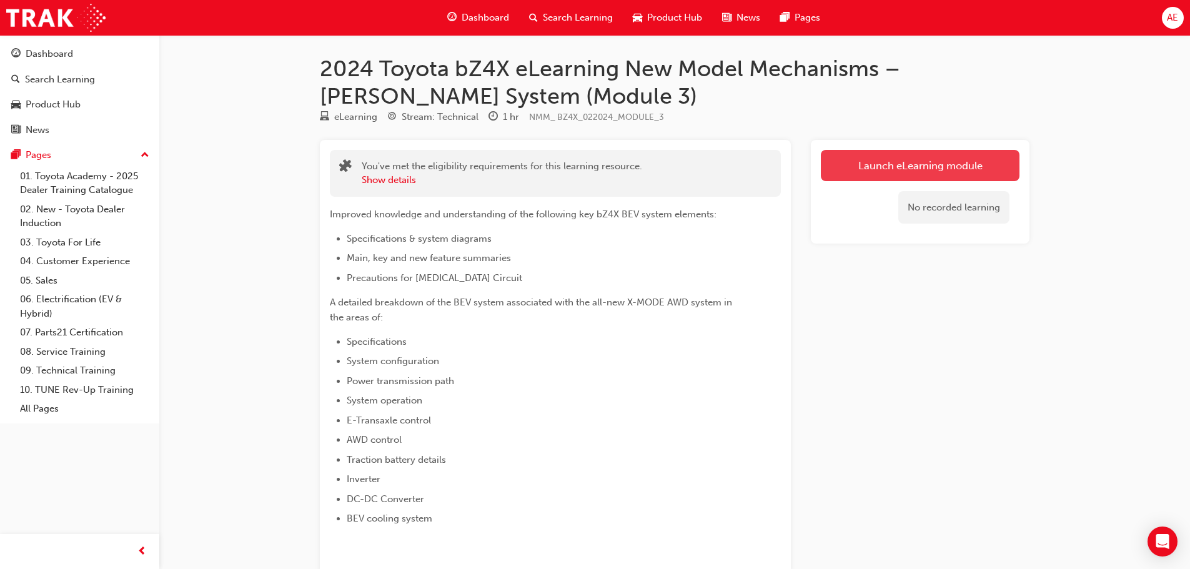
click at [880, 172] on button "Launch eLearning module" at bounding box center [920, 165] width 199 height 31
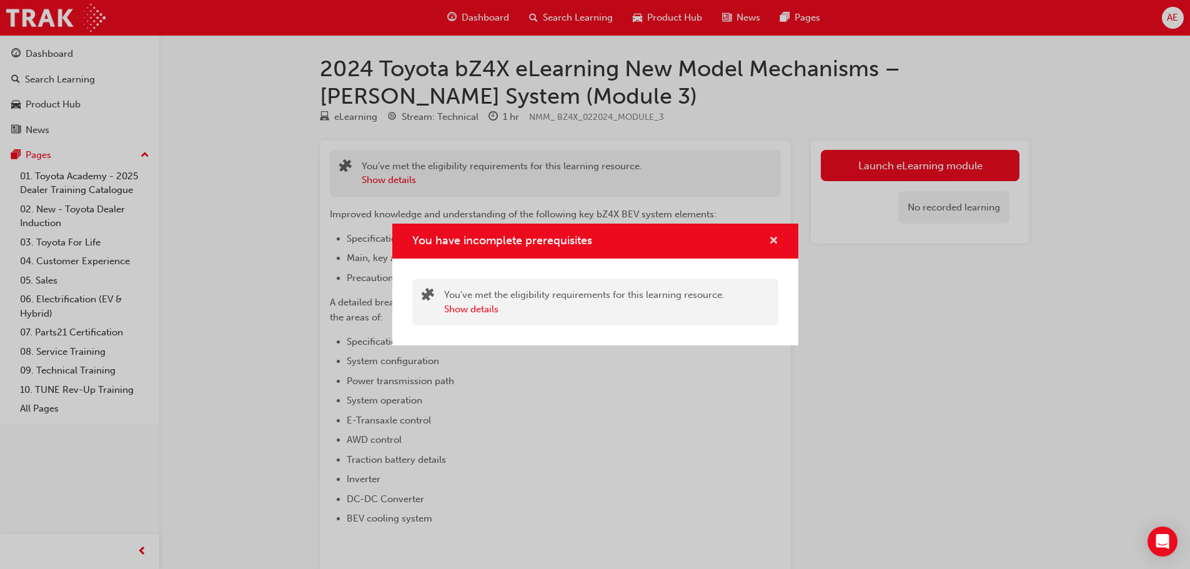
click at [770, 239] on span "cross-icon" at bounding box center [773, 241] width 9 height 11
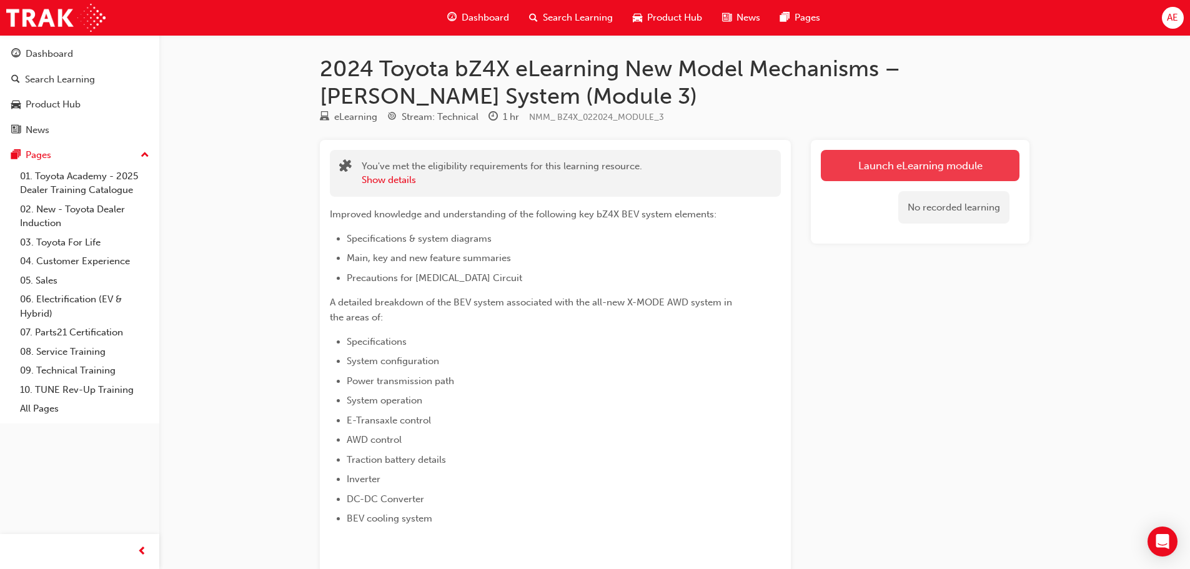
click at [850, 164] on button "Launch eLearning module" at bounding box center [920, 165] width 199 height 31
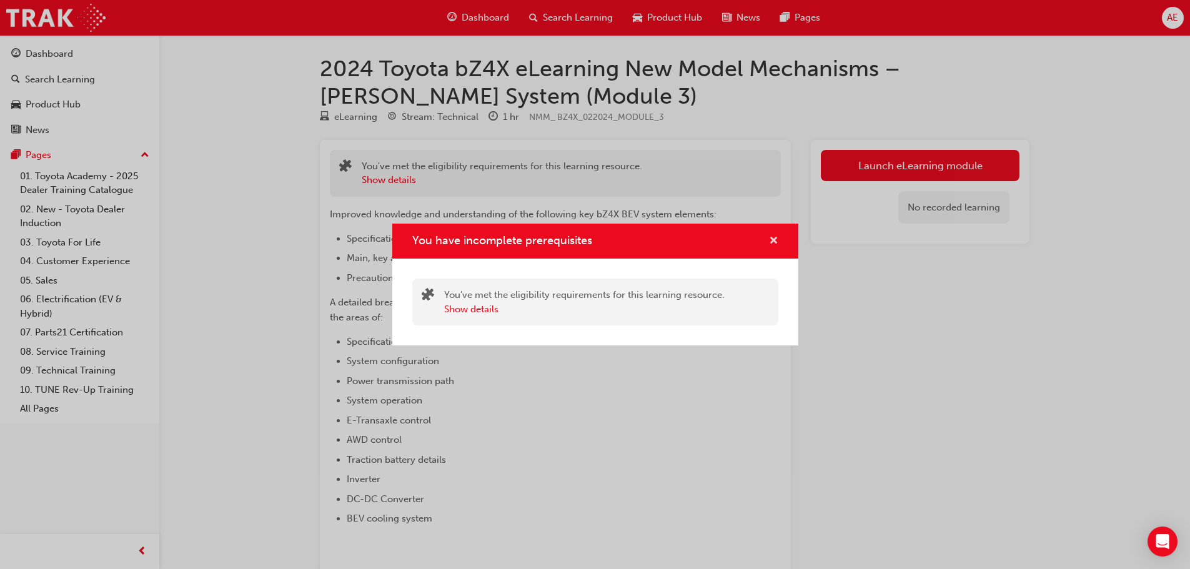
click at [773, 239] on span "cross-icon" at bounding box center [773, 241] width 9 height 11
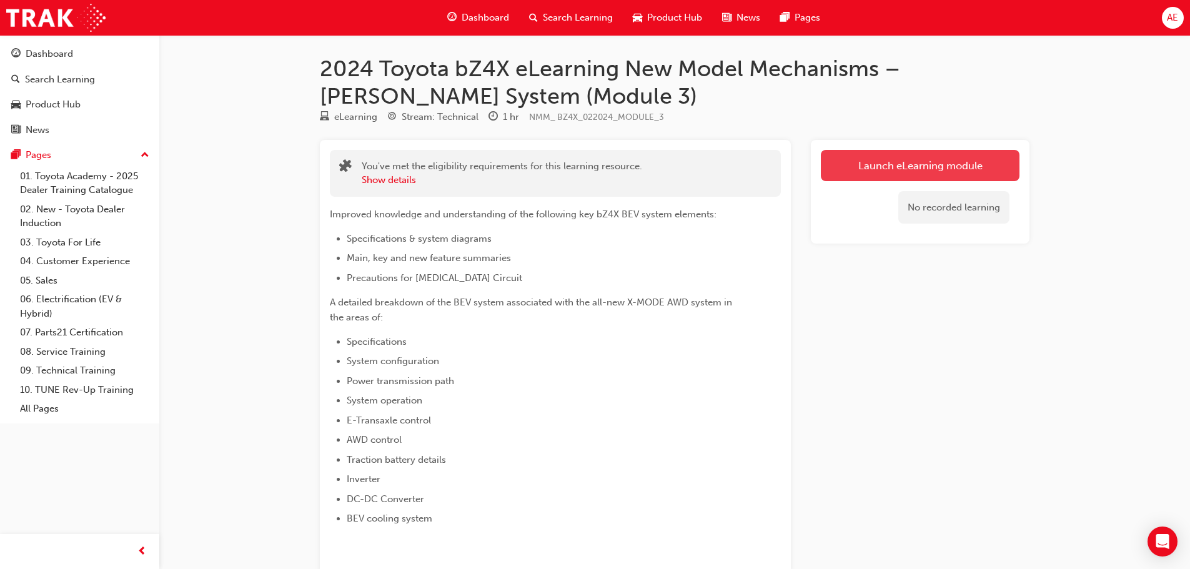
click at [880, 163] on button "Launch eLearning module" at bounding box center [920, 165] width 199 height 31
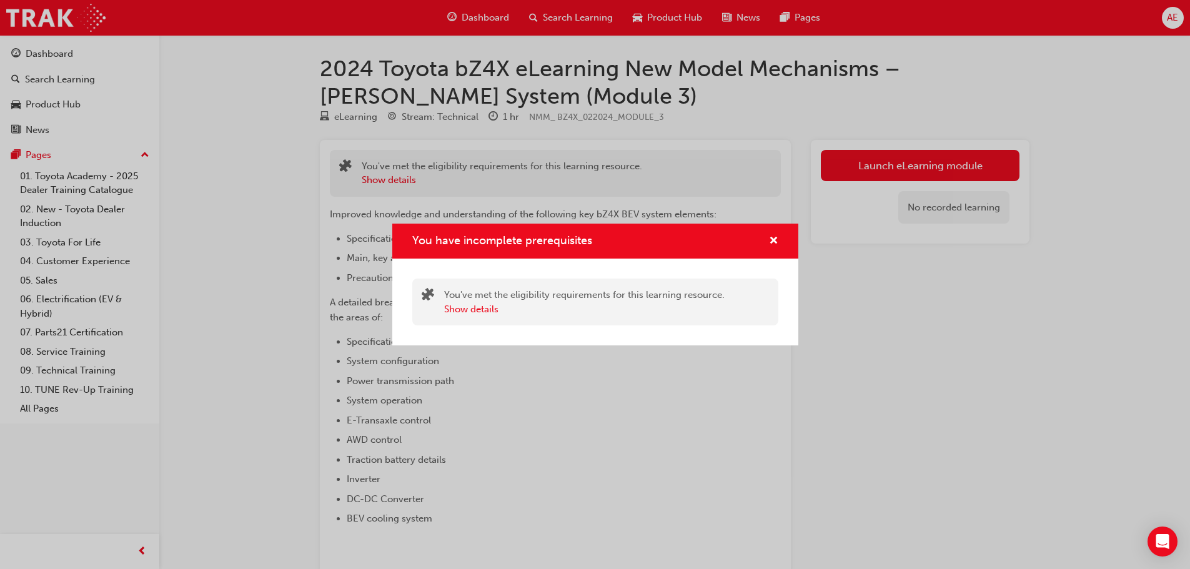
click at [615, 264] on div "You've met the eligibility requirements for this learning resource. Show details" at bounding box center [595, 302] width 406 height 87
click at [775, 241] on span "cross-icon" at bounding box center [773, 241] width 9 height 11
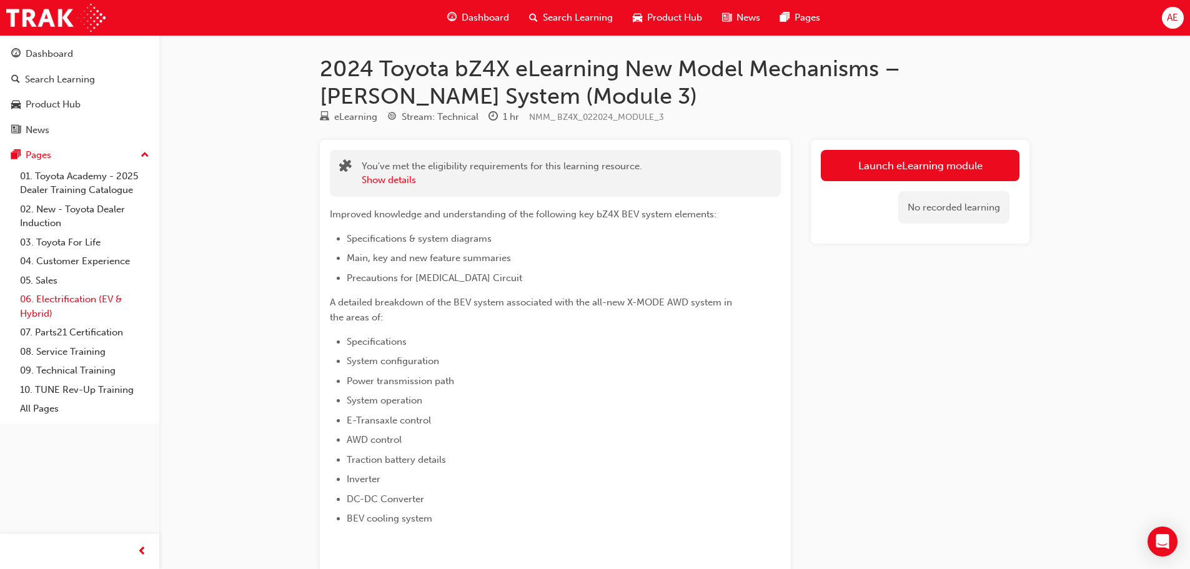
click at [37, 301] on link "06. Electrification (EV & Hybrid)" at bounding box center [84, 306] width 139 height 33
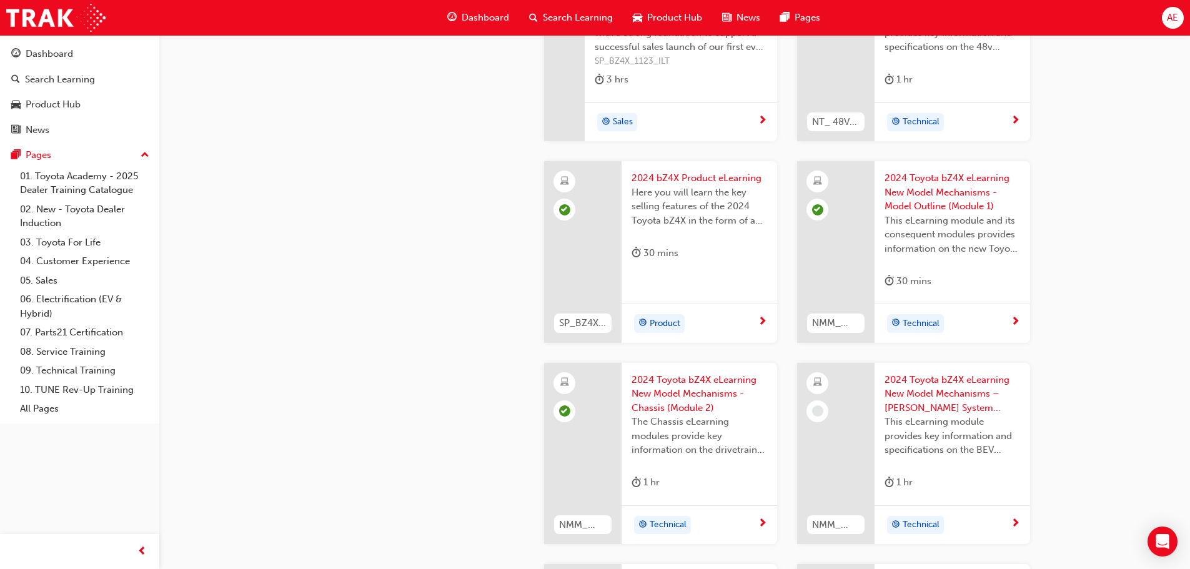
click at [880, 414] on div "2024 Toyota bZ4X eLearning New Model Mechanisms – BEV System (Module 3) This eL…" at bounding box center [953, 434] width 156 height 142
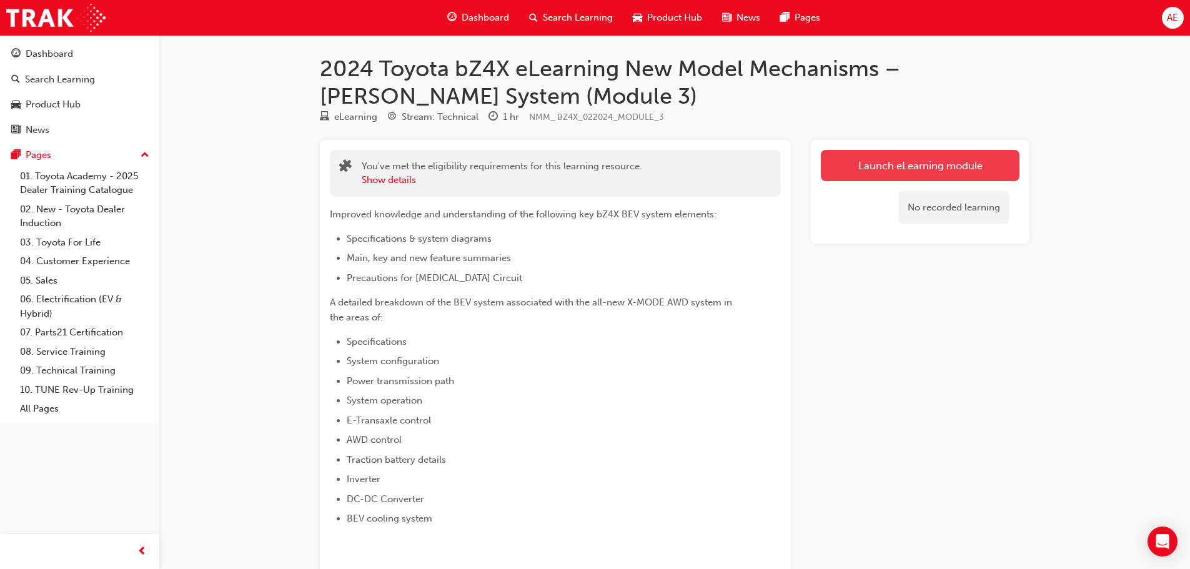
click at [848, 163] on link "Launch eLearning module" at bounding box center [920, 165] width 199 height 31
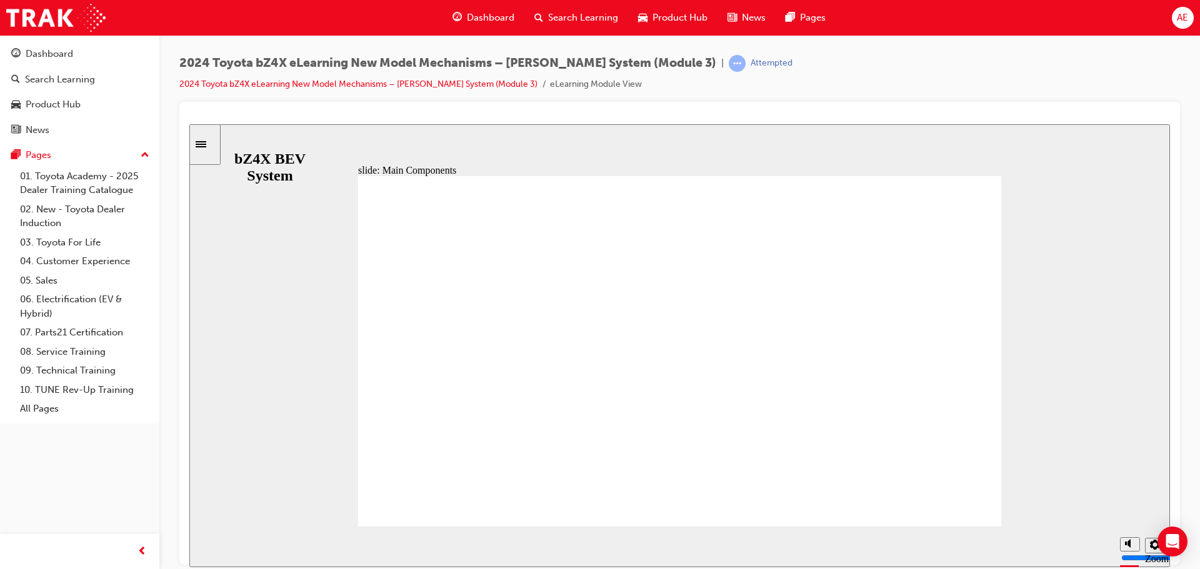
drag, startPoint x: 835, startPoint y: 506, endPoint x: 836, endPoint y: 515, distance: 9.4
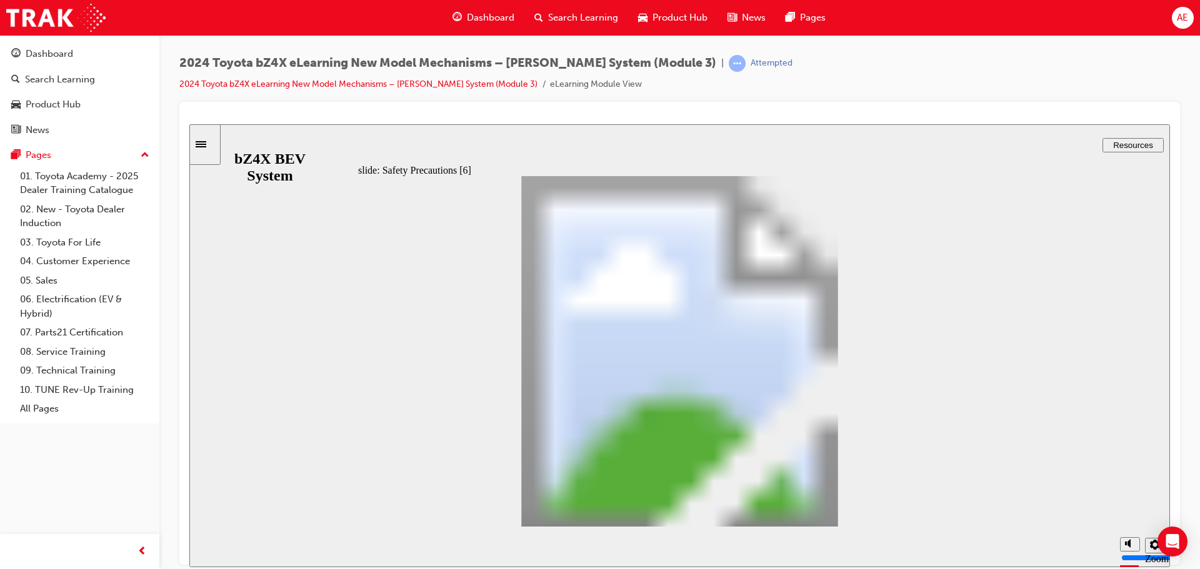
drag, startPoint x: 386, startPoint y: 427, endPoint x: 387, endPoint y: 347, distance: 80.0
type input "3"
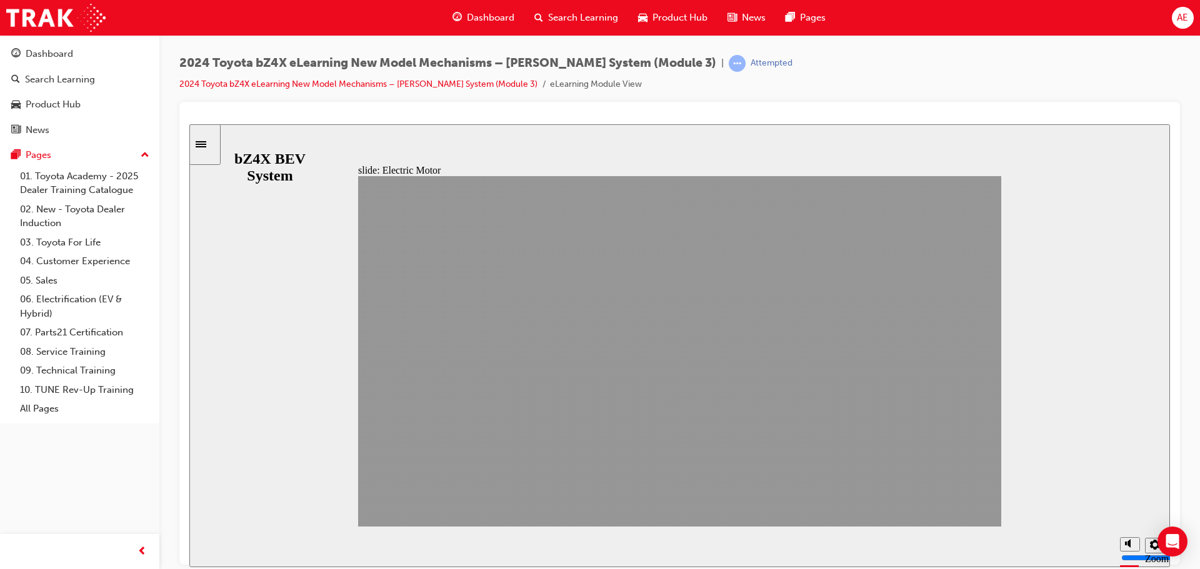
click at [984, 526] on section "Playback Speed 2 1.75 1.5 1.25 0.75" at bounding box center [679, 546] width 980 height 41
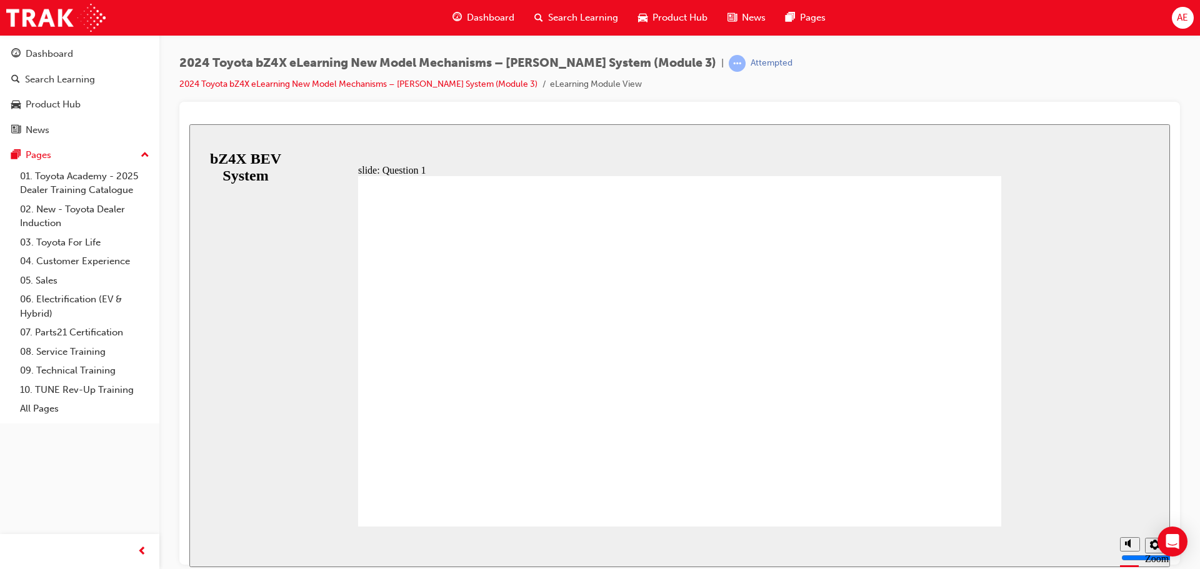
radio input "false"
radio input "true"
drag, startPoint x: 619, startPoint y: 412, endPoint x: 657, endPoint y: 431, distance: 41.9
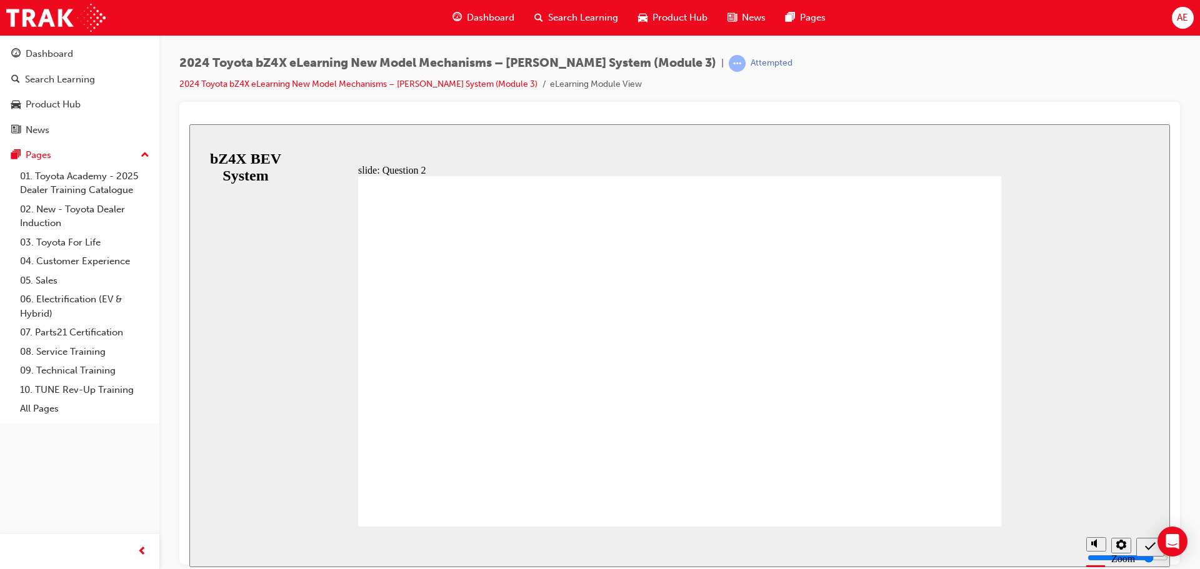
radio input "false"
radio input "true"
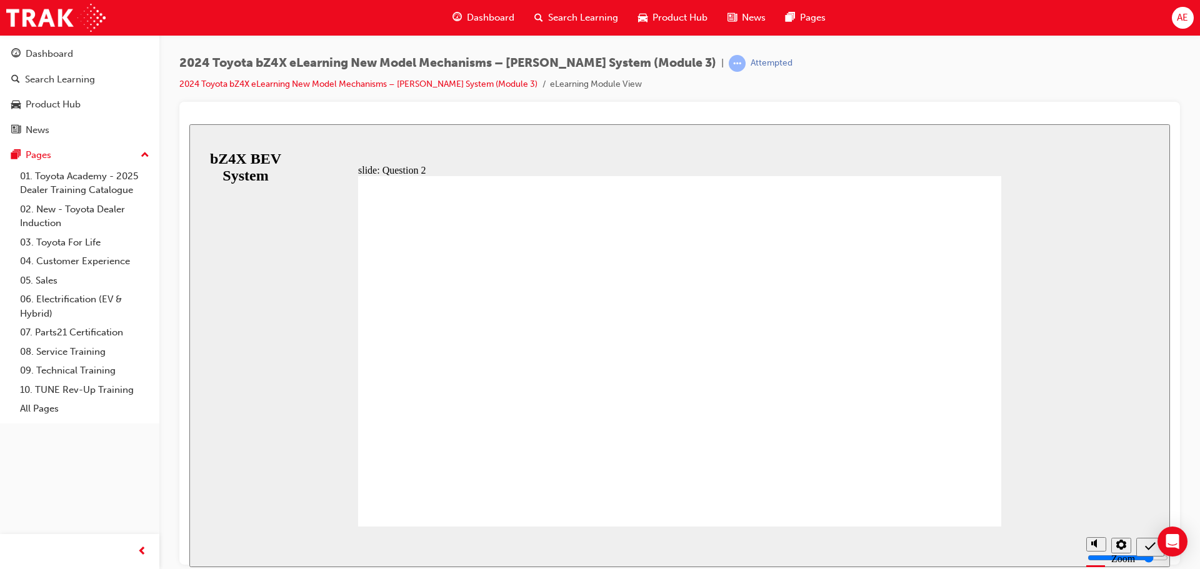
radio input "true"
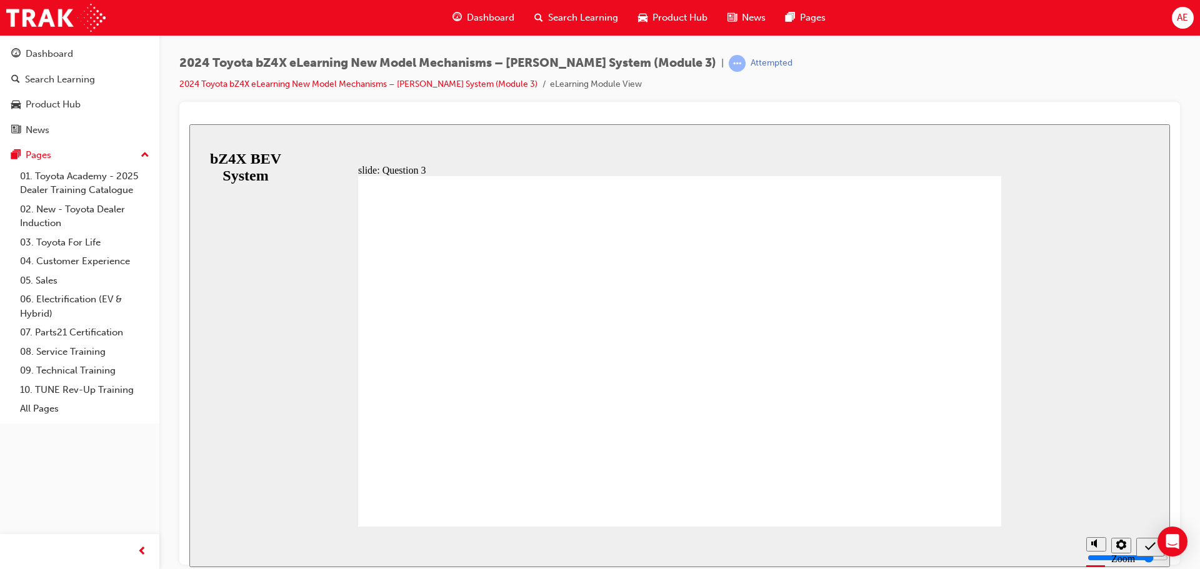
radio input "true"
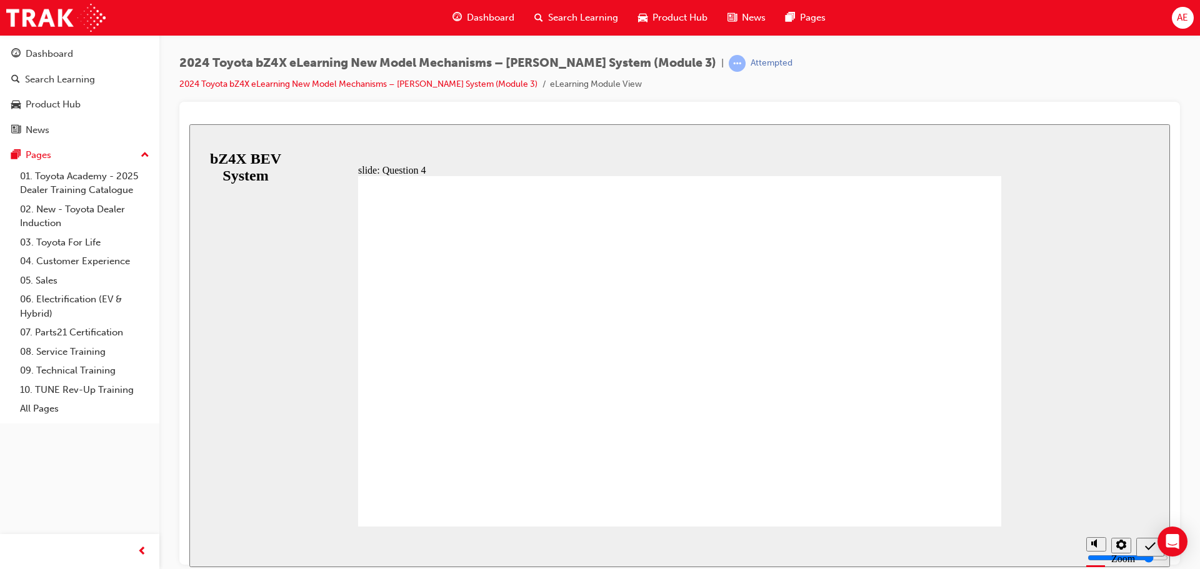
radio input "true"
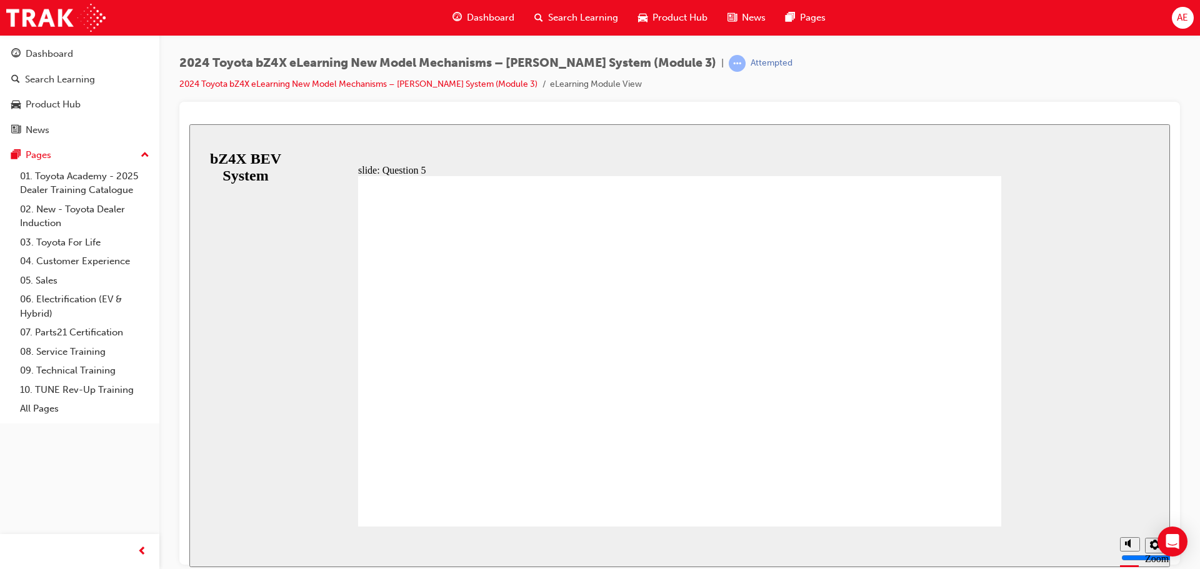
radio input "false"
radio input "true"
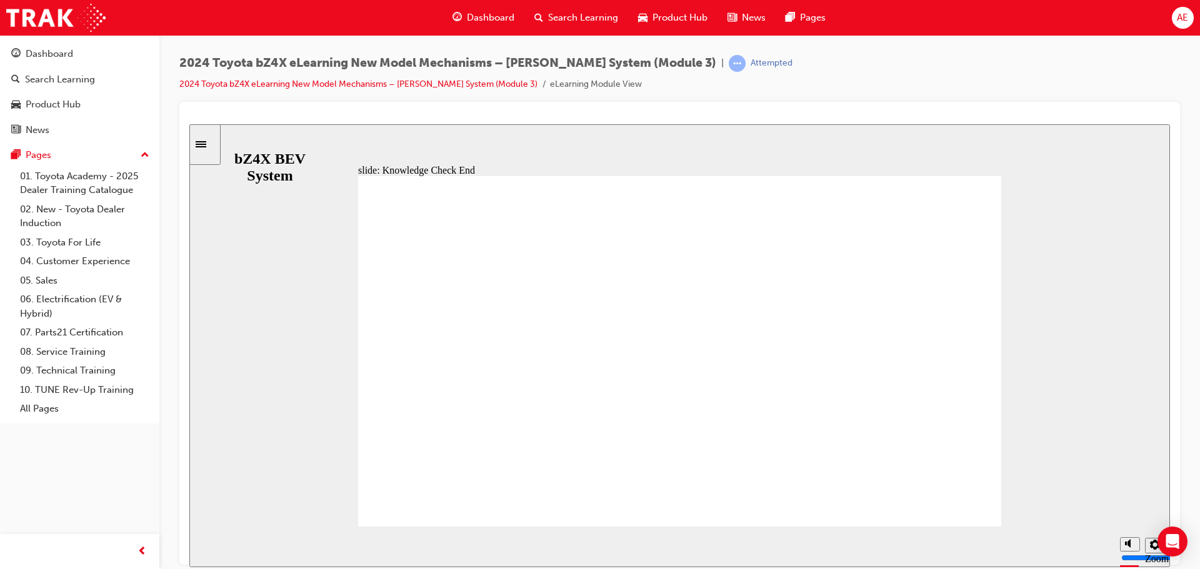
click at [206, 147] on icon "Sidebar Toggle" at bounding box center [201, 144] width 11 height 6
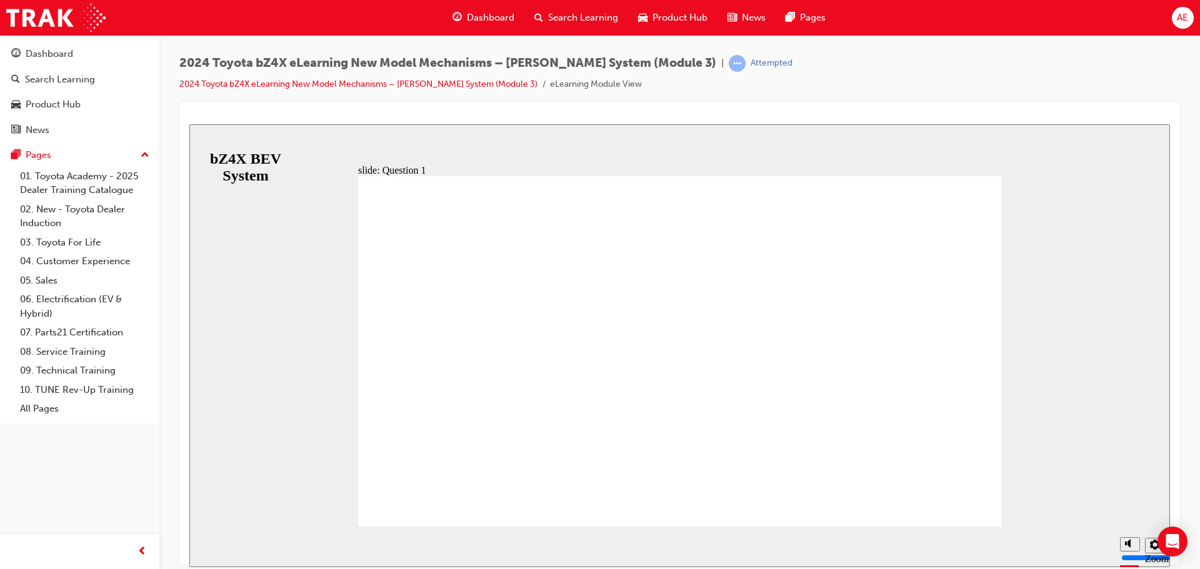
radio input "true"
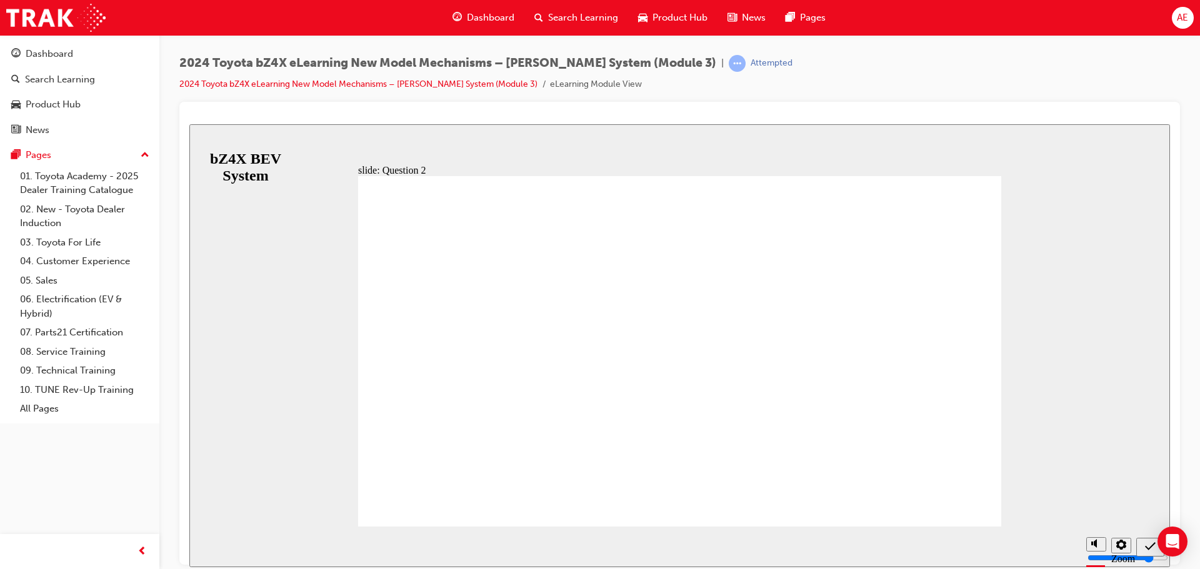
radio input "true"
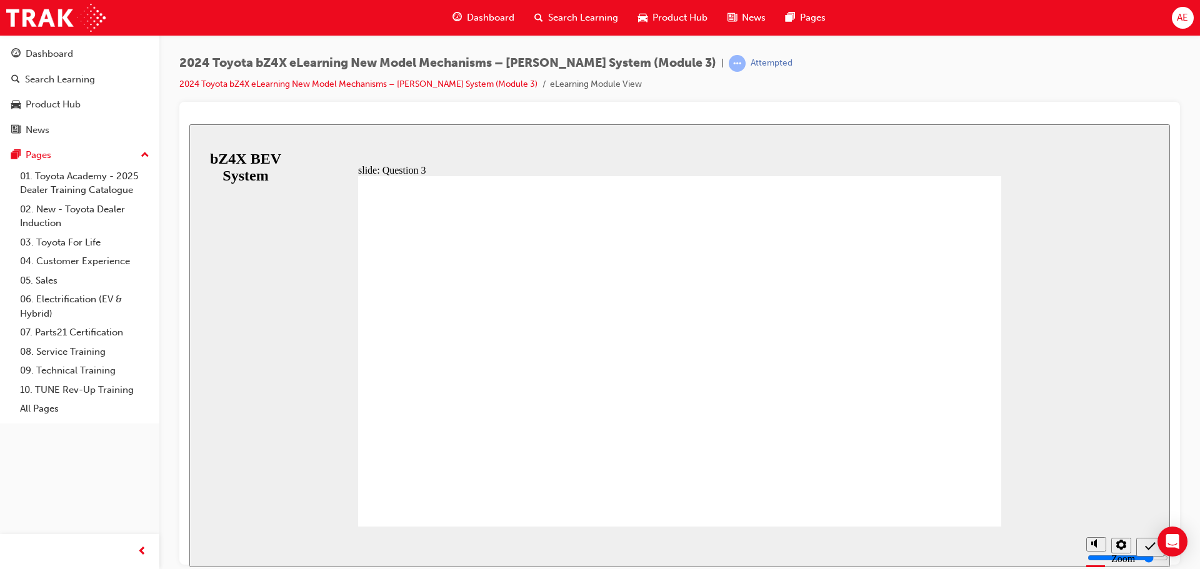
radio input "true"
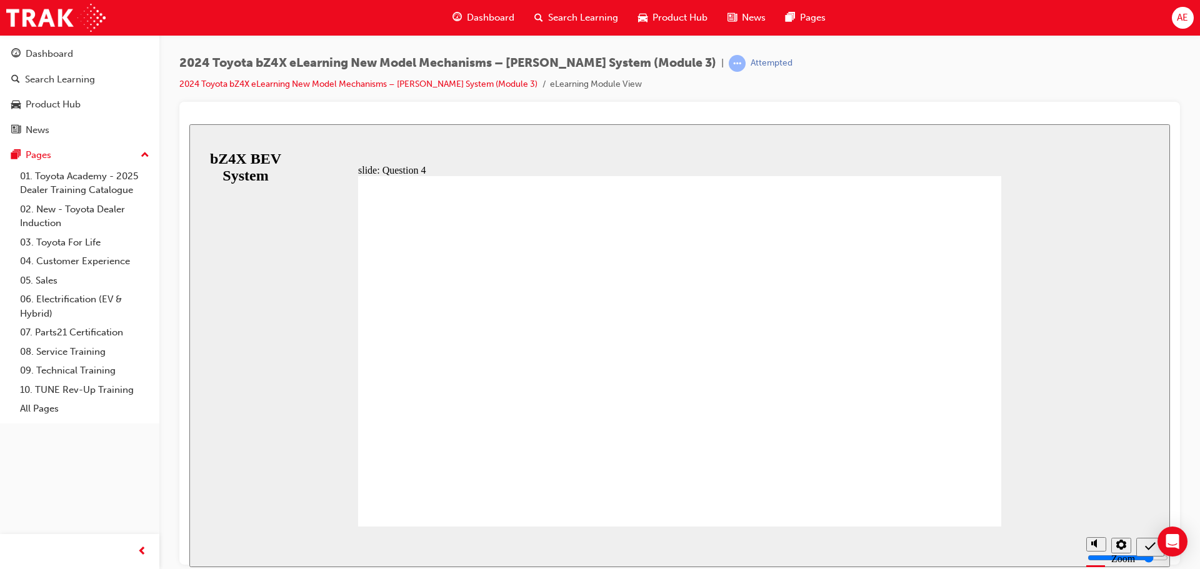
radio input "true"
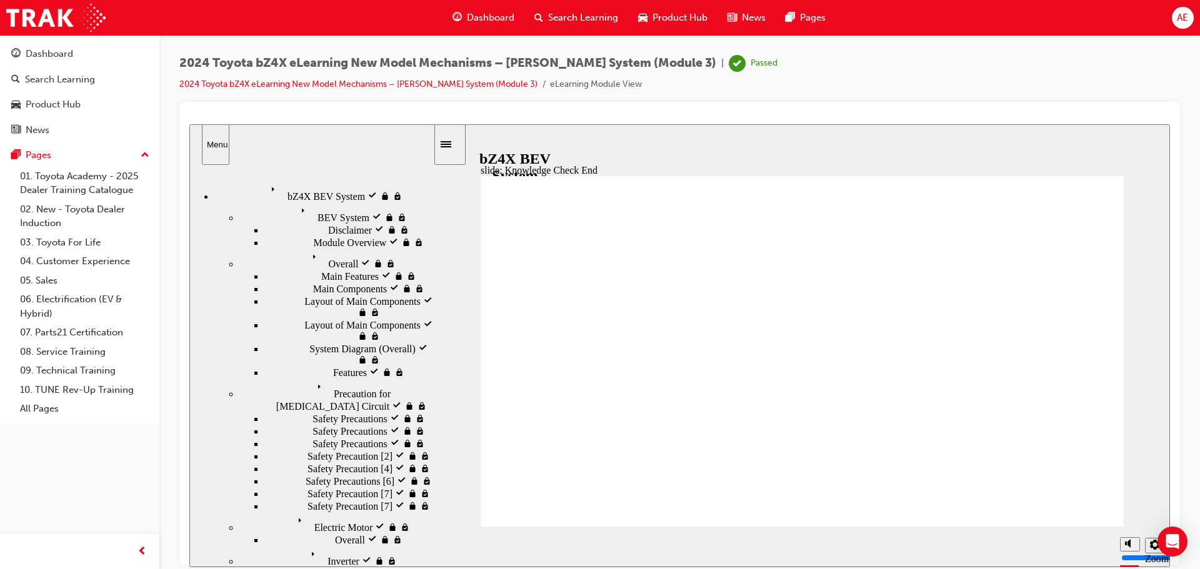
click at [66, 298] on link "06. Electrification (EV & Hybrid)" at bounding box center [84, 306] width 139 height 33
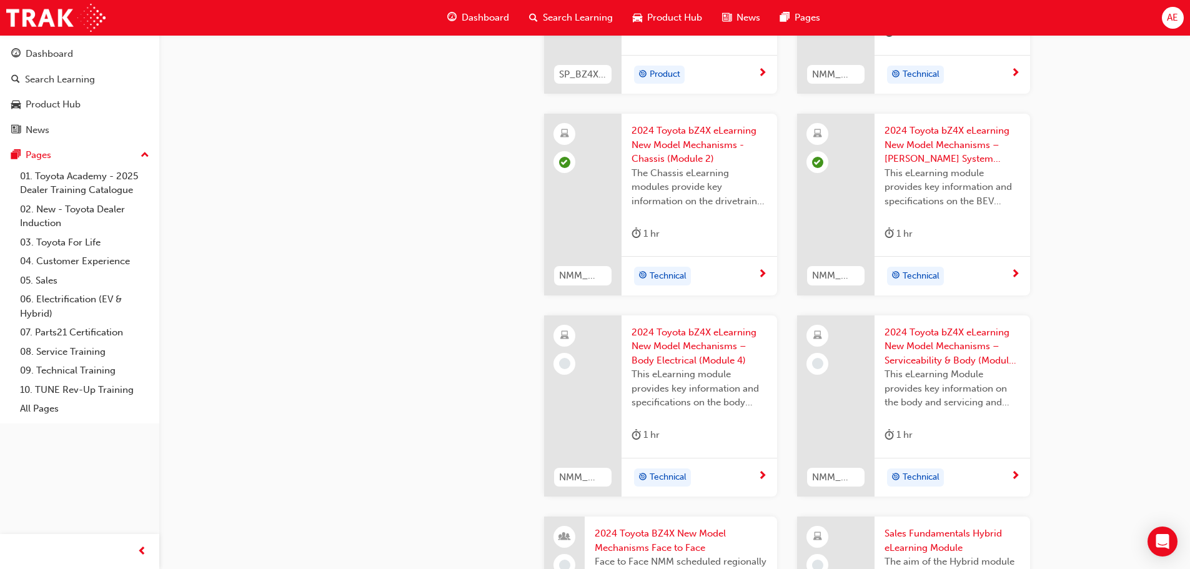
scroll to position [875, 0]
click at [679, 340] on span "2024 Toyota bZ4X eLearning New Model Mechanisms – Body Electrical (Module 4)" at bounding box center [700, 345] width 136 height 42
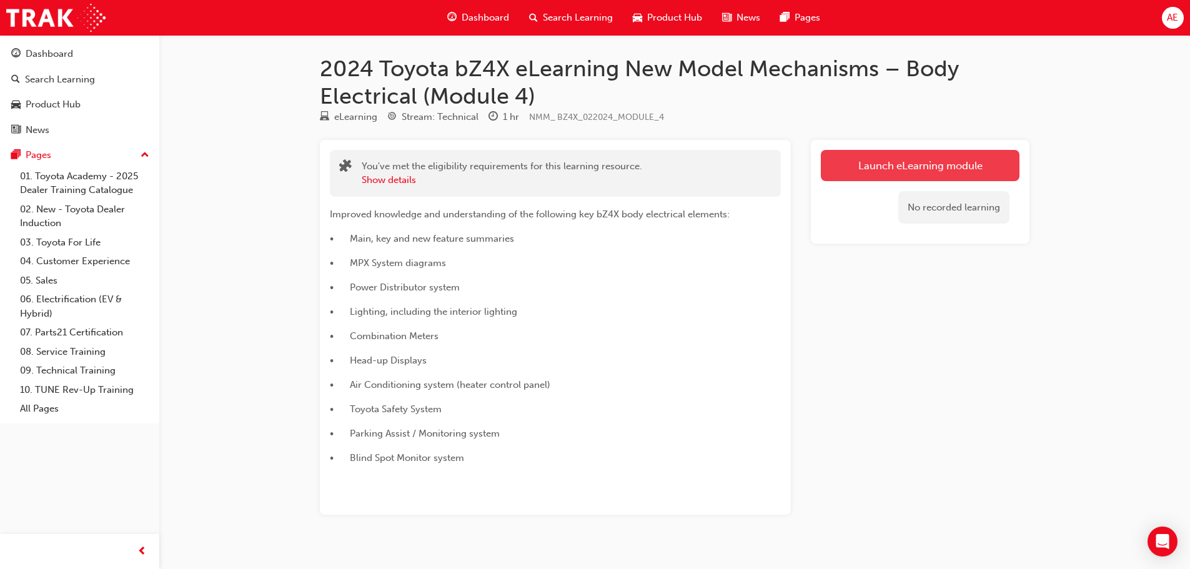
click at [858, 158] on link "Launch eLearning module" at bounding box center [920, 165] width 199 height 31
